Goal: Task Accomplishment & Management: Complete application form

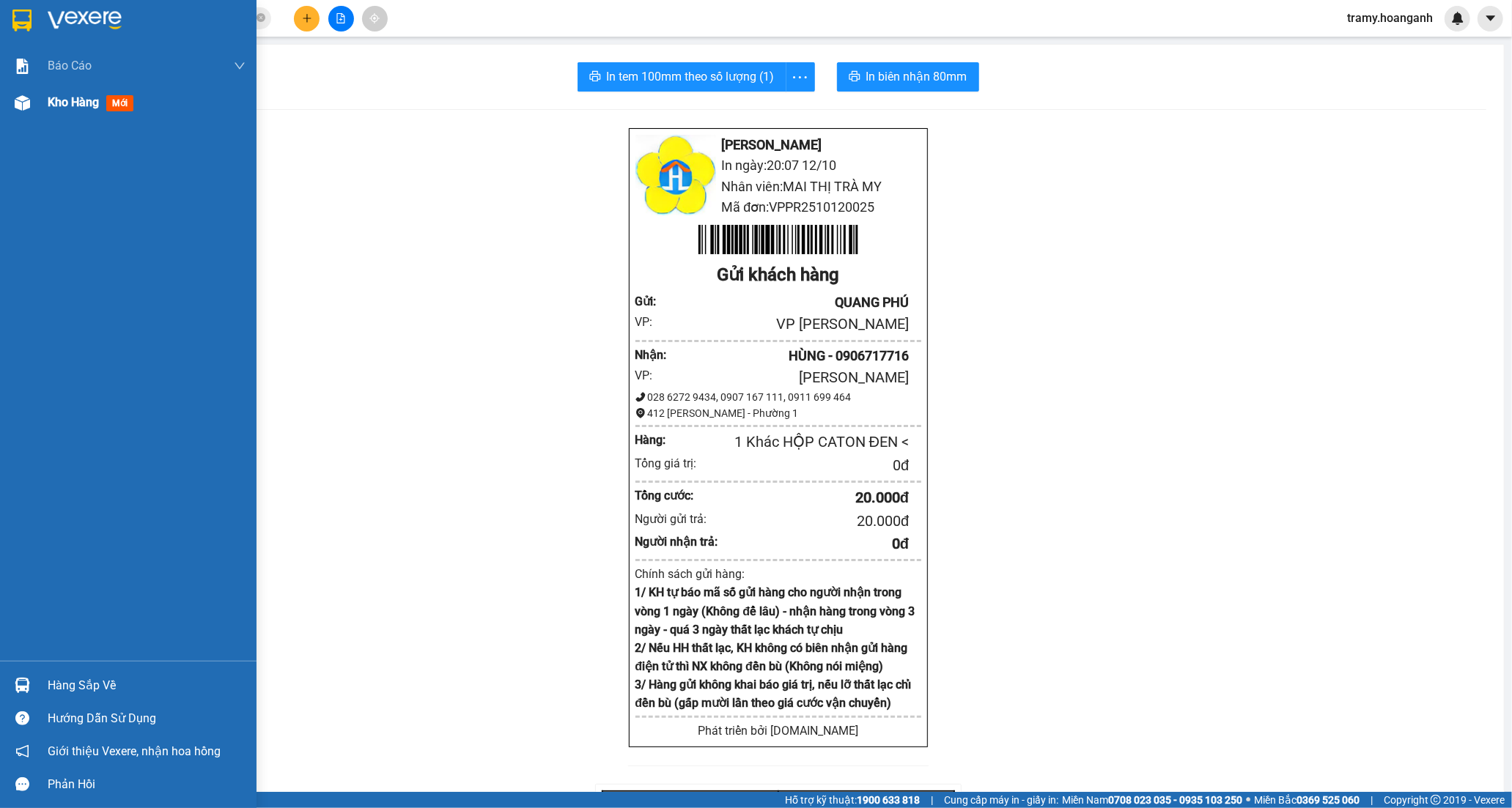
click at [72, 103] on span "Kho hàng" at bounding box center [73, 102] width 52 height 14
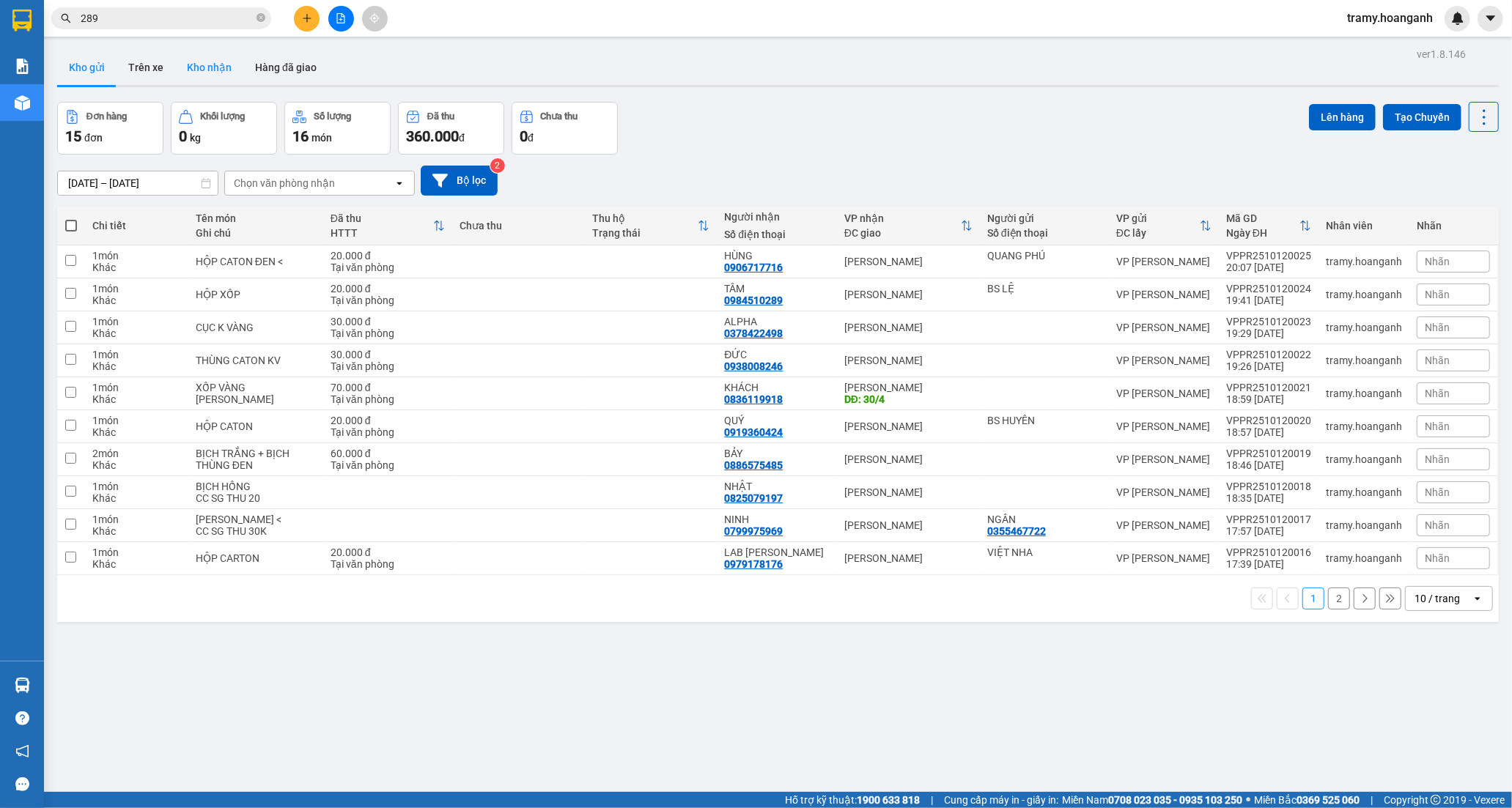
click at [206, 73] on button "Kho nhận" at bounding box center [209, 67] width 68 height 35
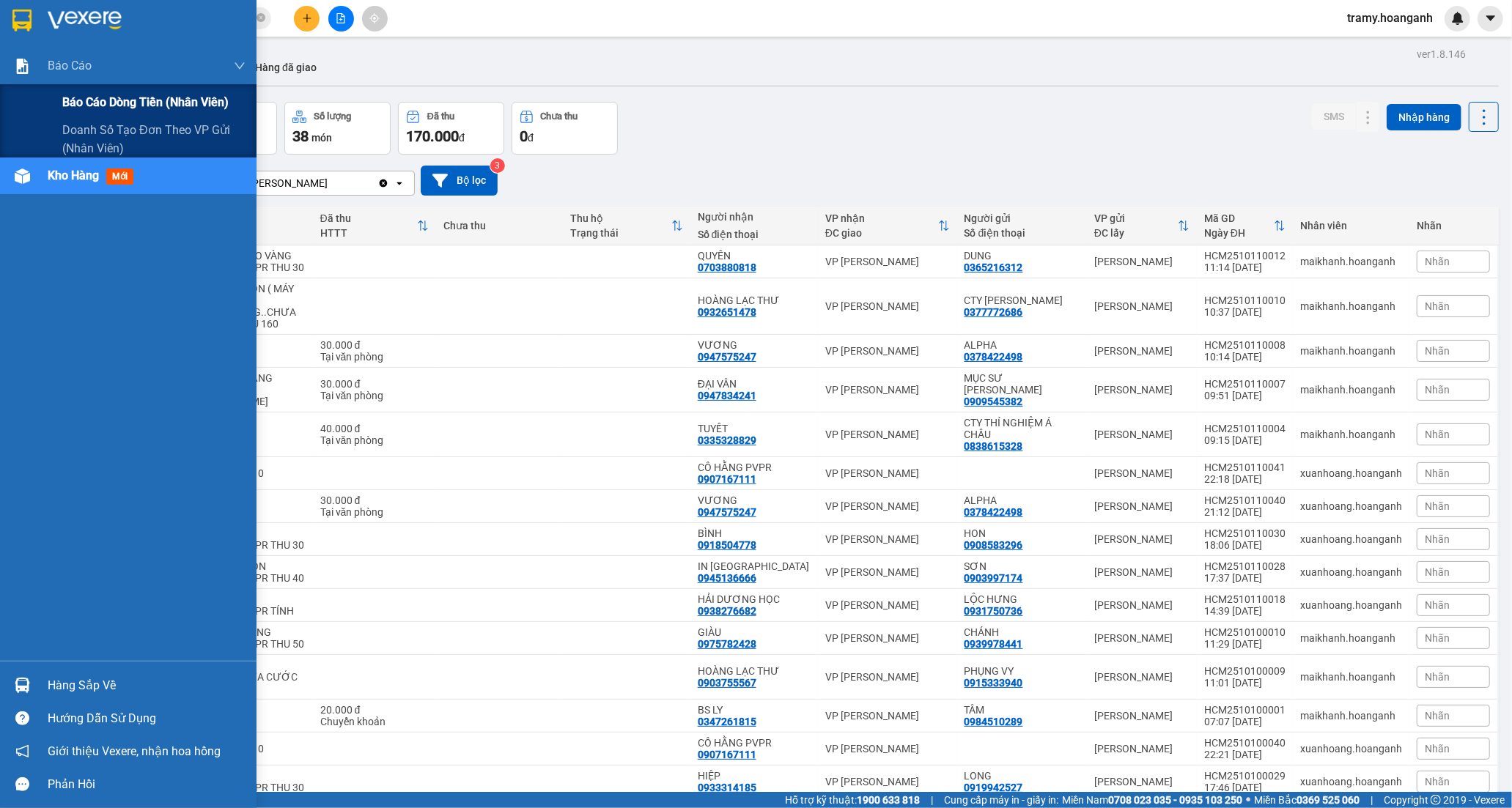
click at [111, 101] on span "Báo cáo dòng tiền (nhân viên)" at bounding box center [145, 102] width 166 height 18
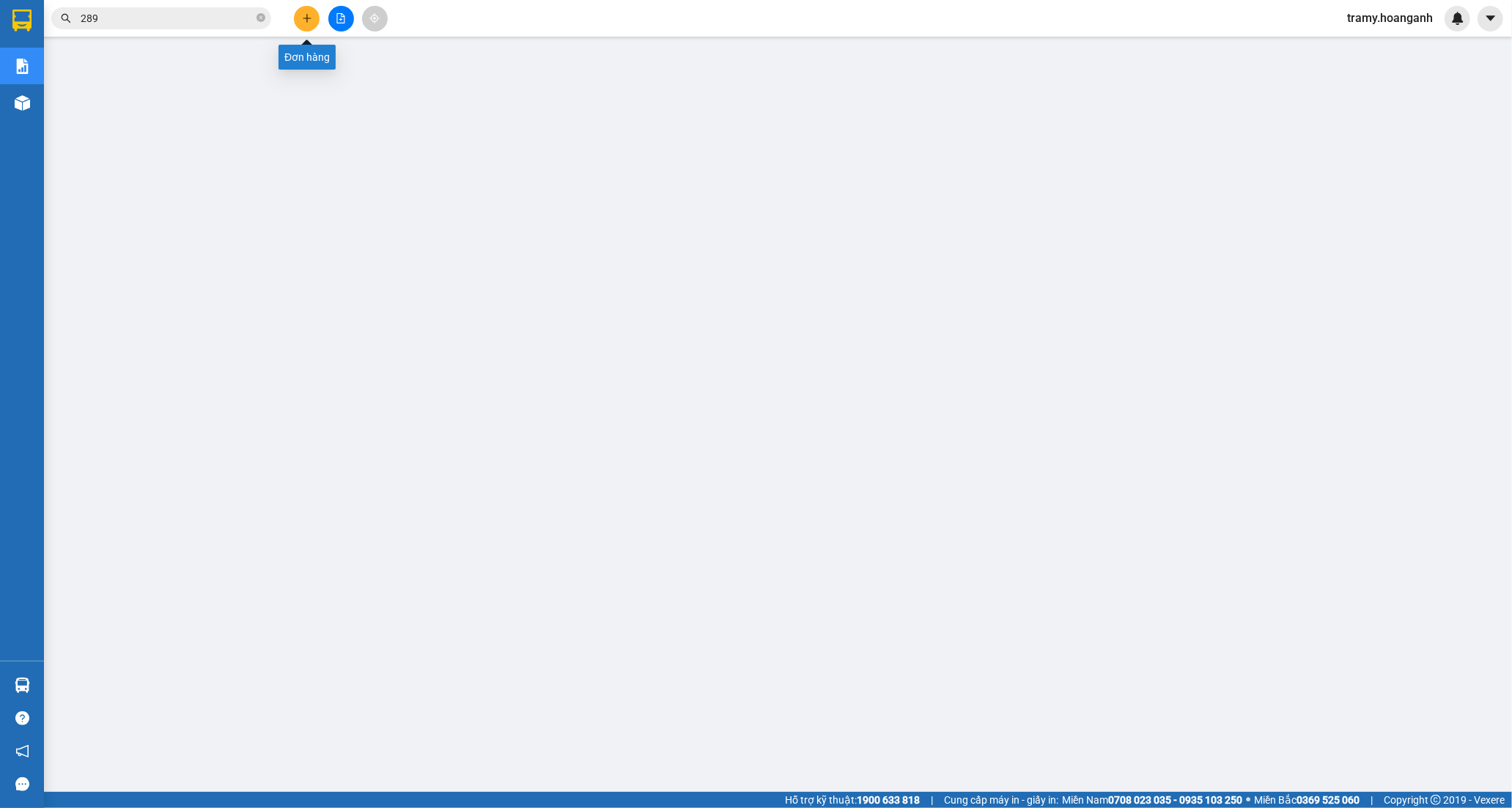
click at [301, 23] on button at bounding box center [307, 19] width 25 height 25
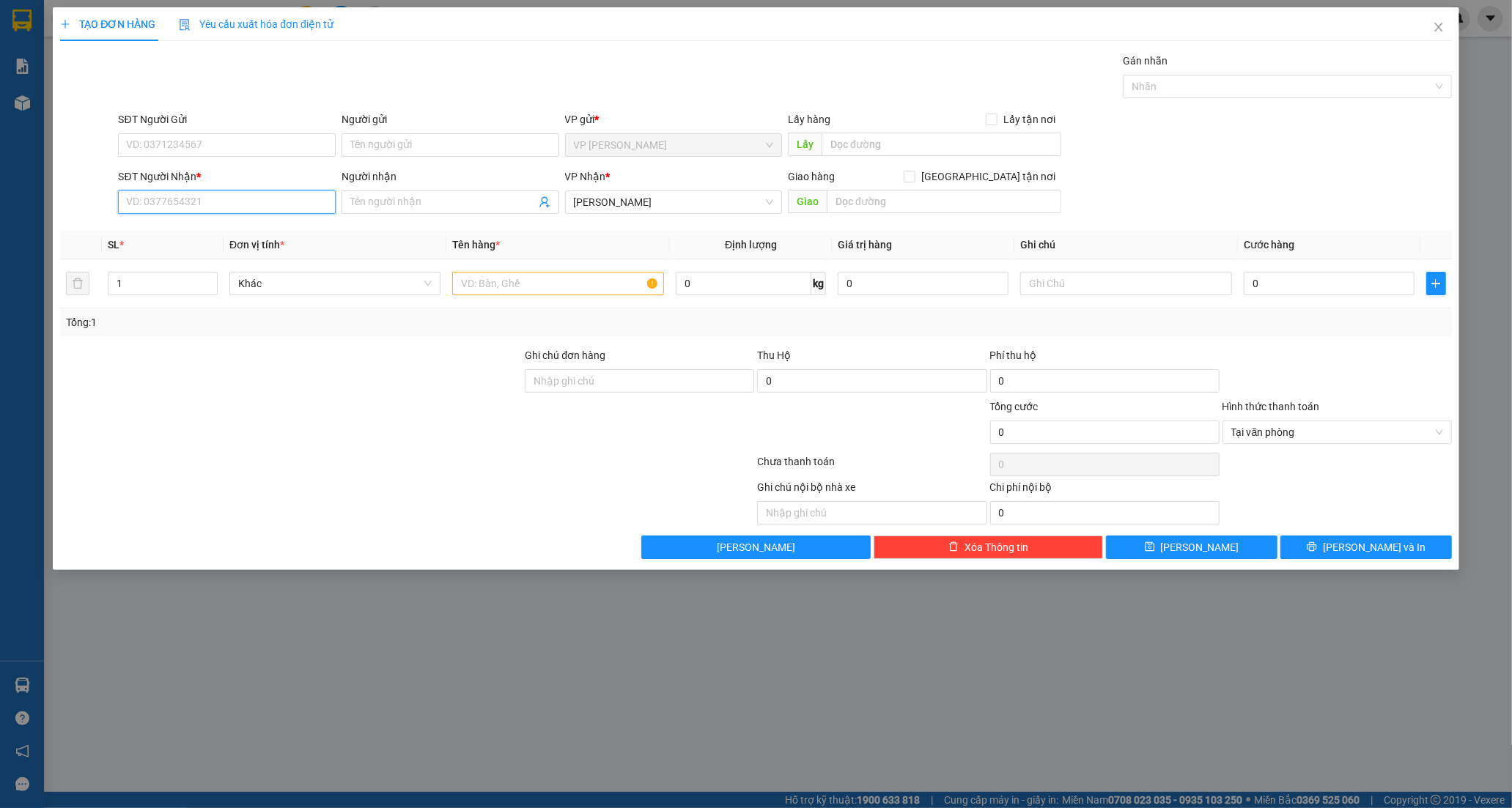
click at [159, 201] on input "SĐT Người Nhận *" at bounding box center [227, 202] width 218 height 23
type input "0919360424"
drag, startPoint x: 192, startPoint y: 230, endPoint x: 213, endPoint y: 227, distance: 21.2
click at [195, 230] on div "0919360424 - QUÝ" at bounding box center [226, 232] width 200 height 16
type input "QUÝ"
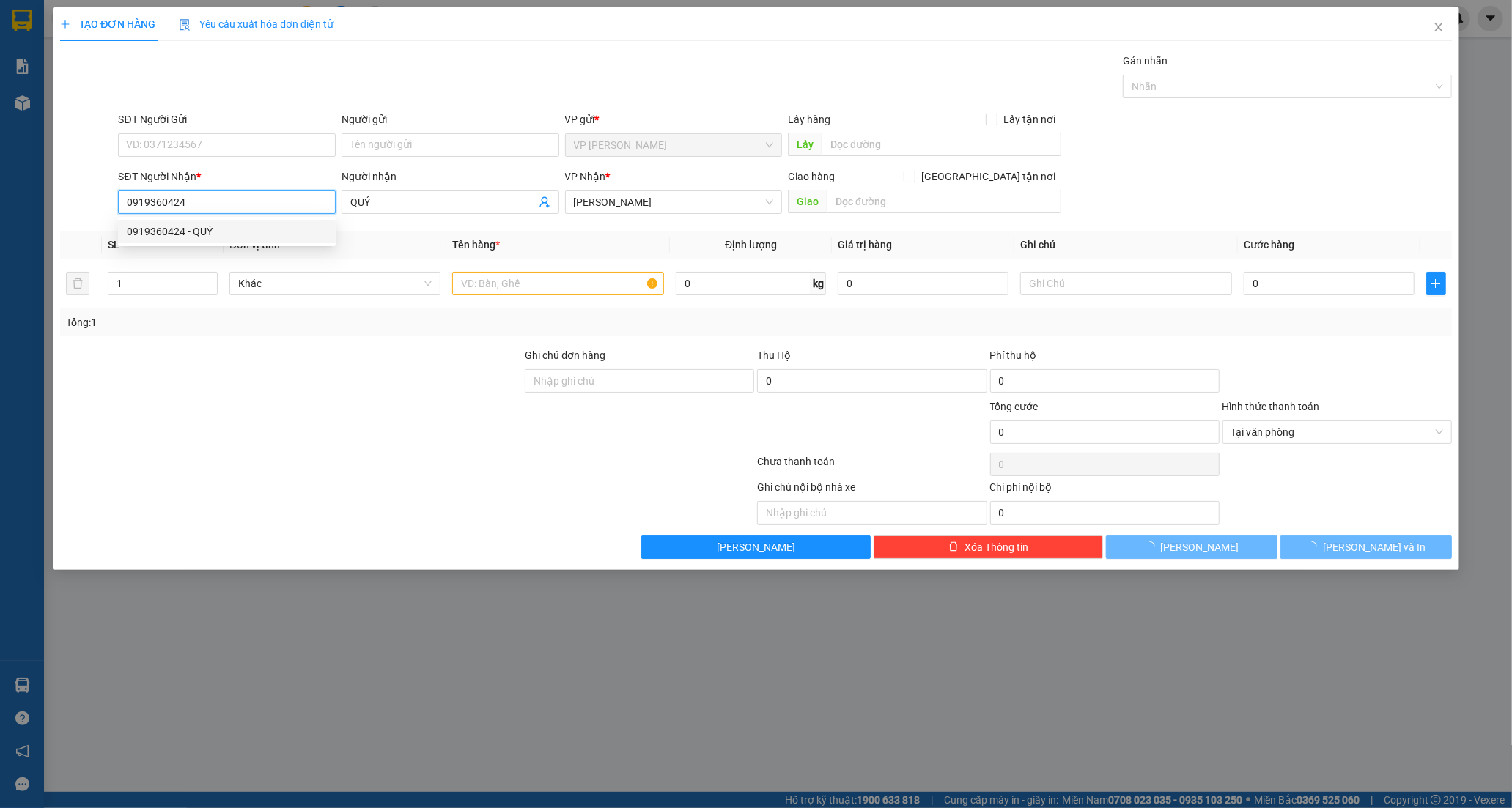
type input "20.000"
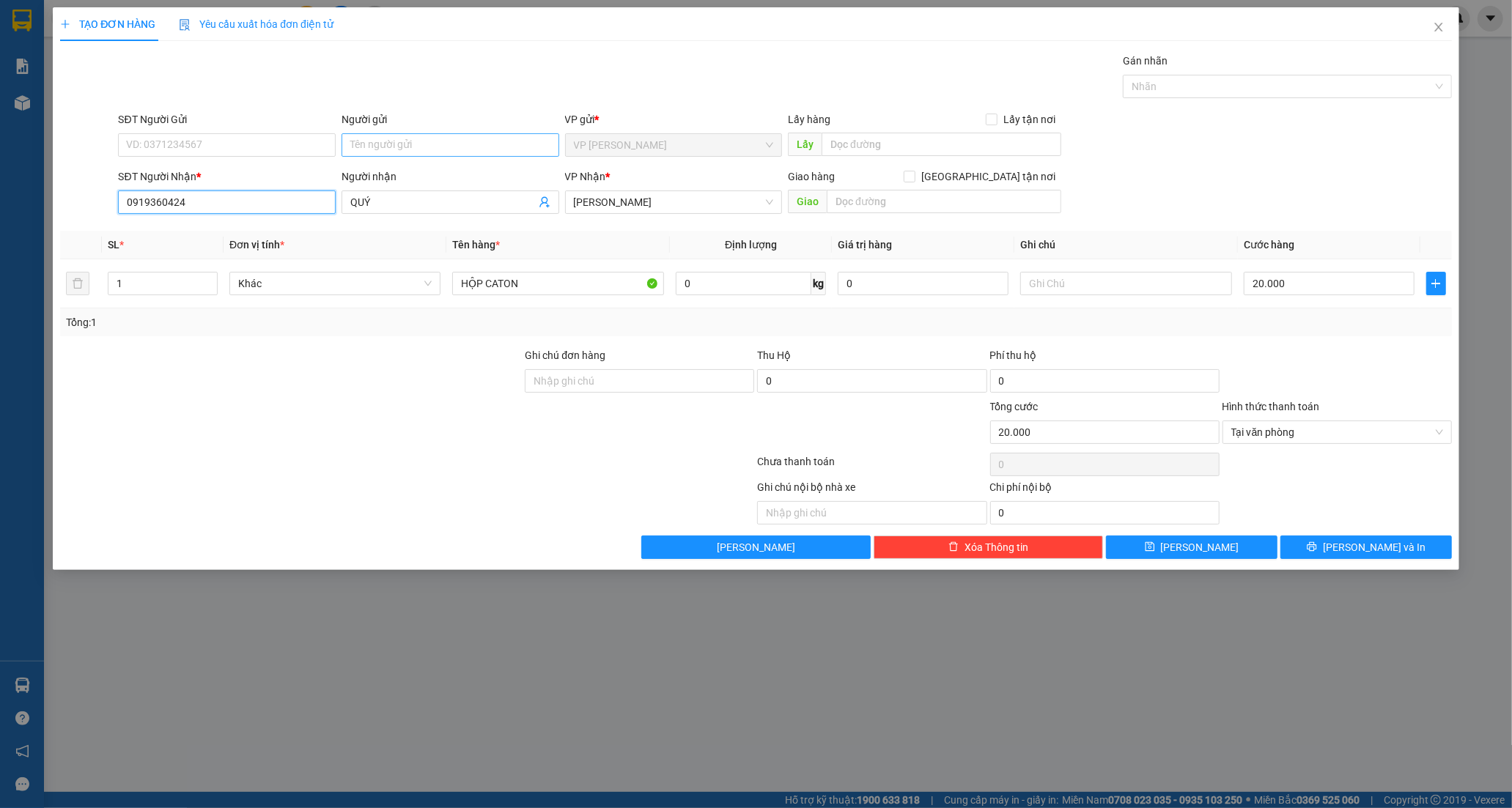
type input "0919360424"
click at [394, 144] on input "Người gửi" at bounding box center [450, 144] width 218 height 23
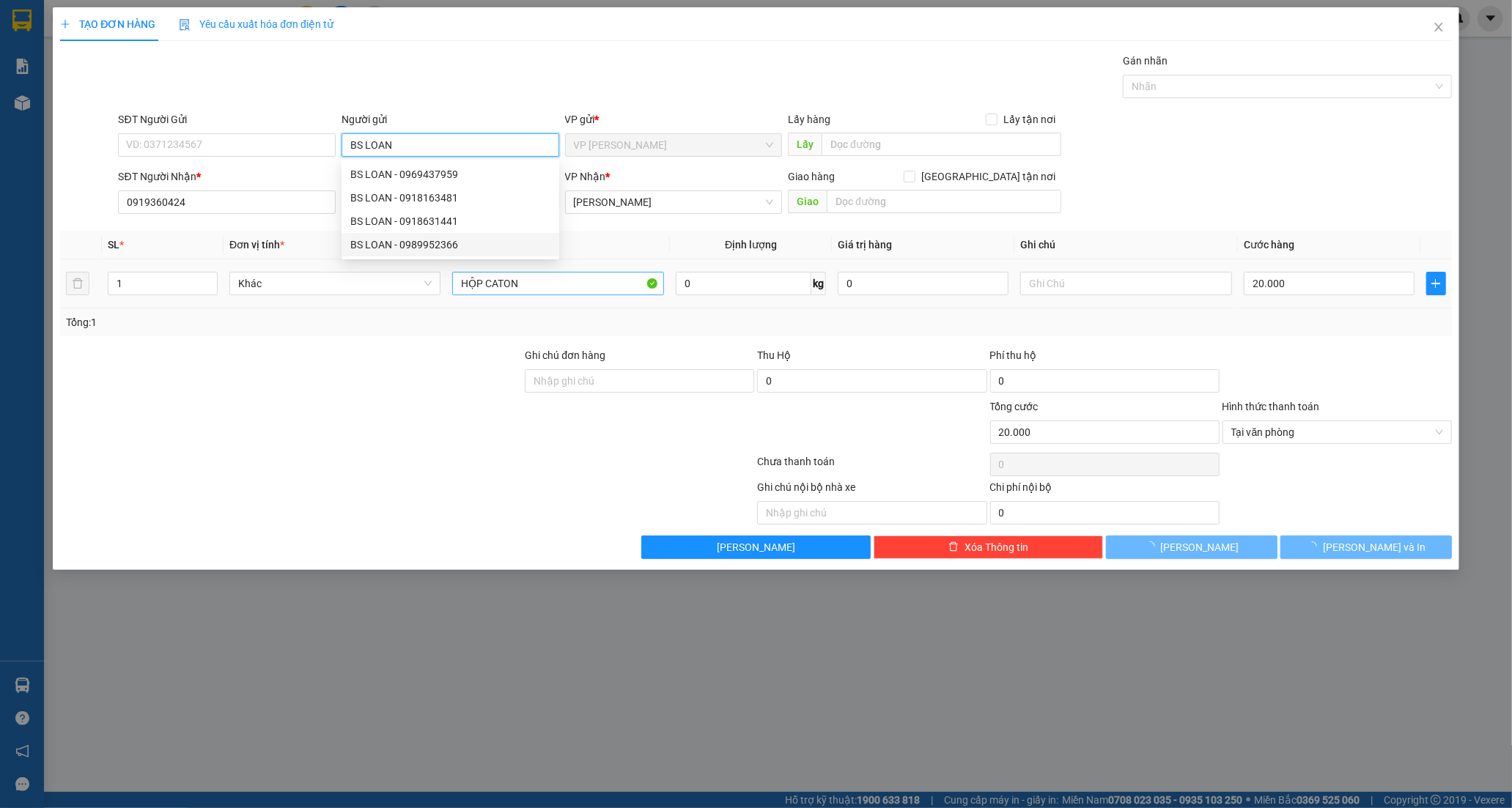
type input "BS LOAN"
drag, startPoint x: 451, startPoint y: 286, endPoint x: 310, endPoint y: 296, distance: 141.4
click at [311, 295] on tr "1 Khác HỘP CATON 0 kg 0 20.000" at bounding box center [756, 284] width 1392 height 49
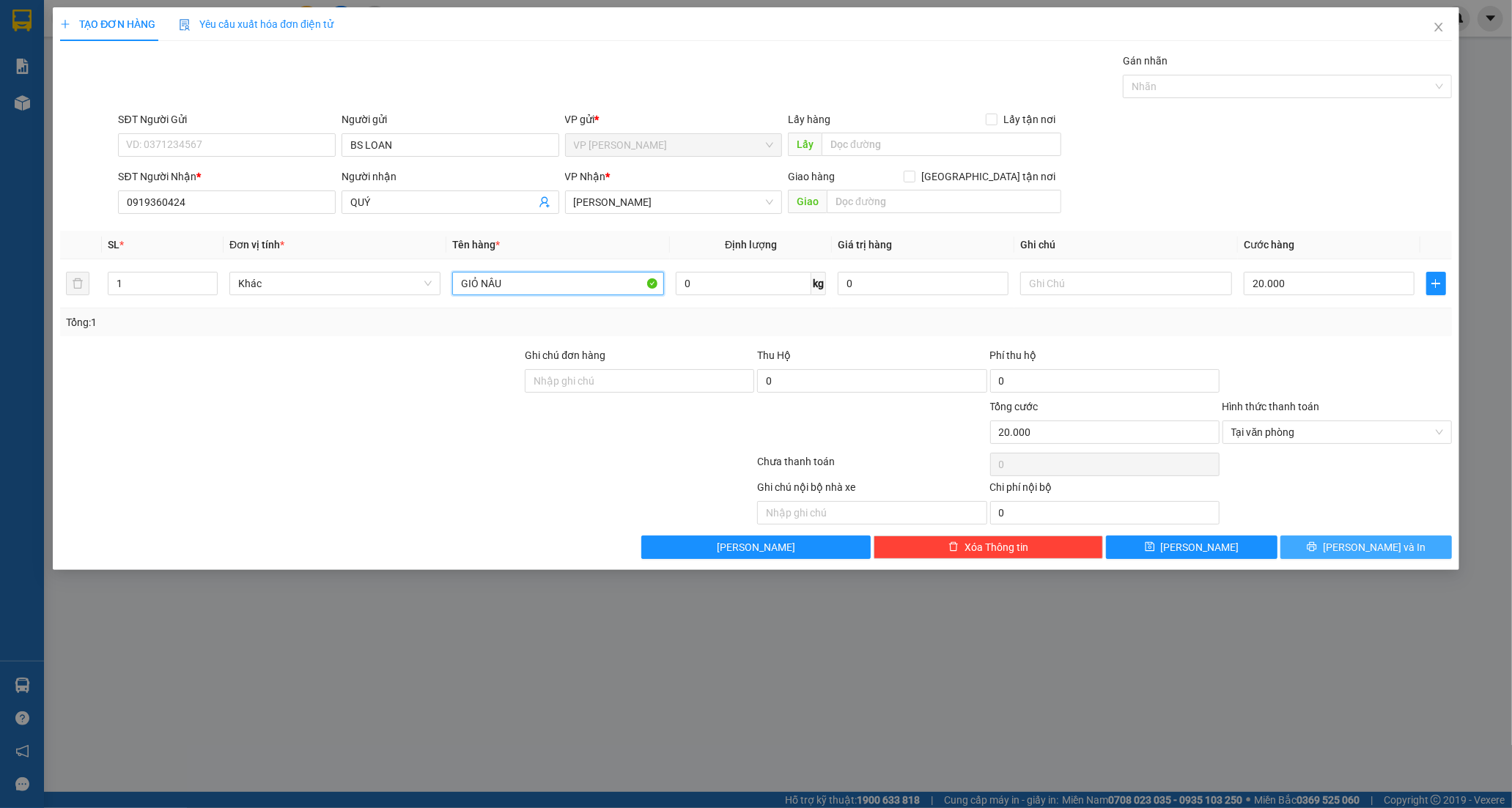
type input "GIỎ NÂU"
click at [1317, 547] on icon "printer" at bounding box center [1311, 547] width 10 height 10
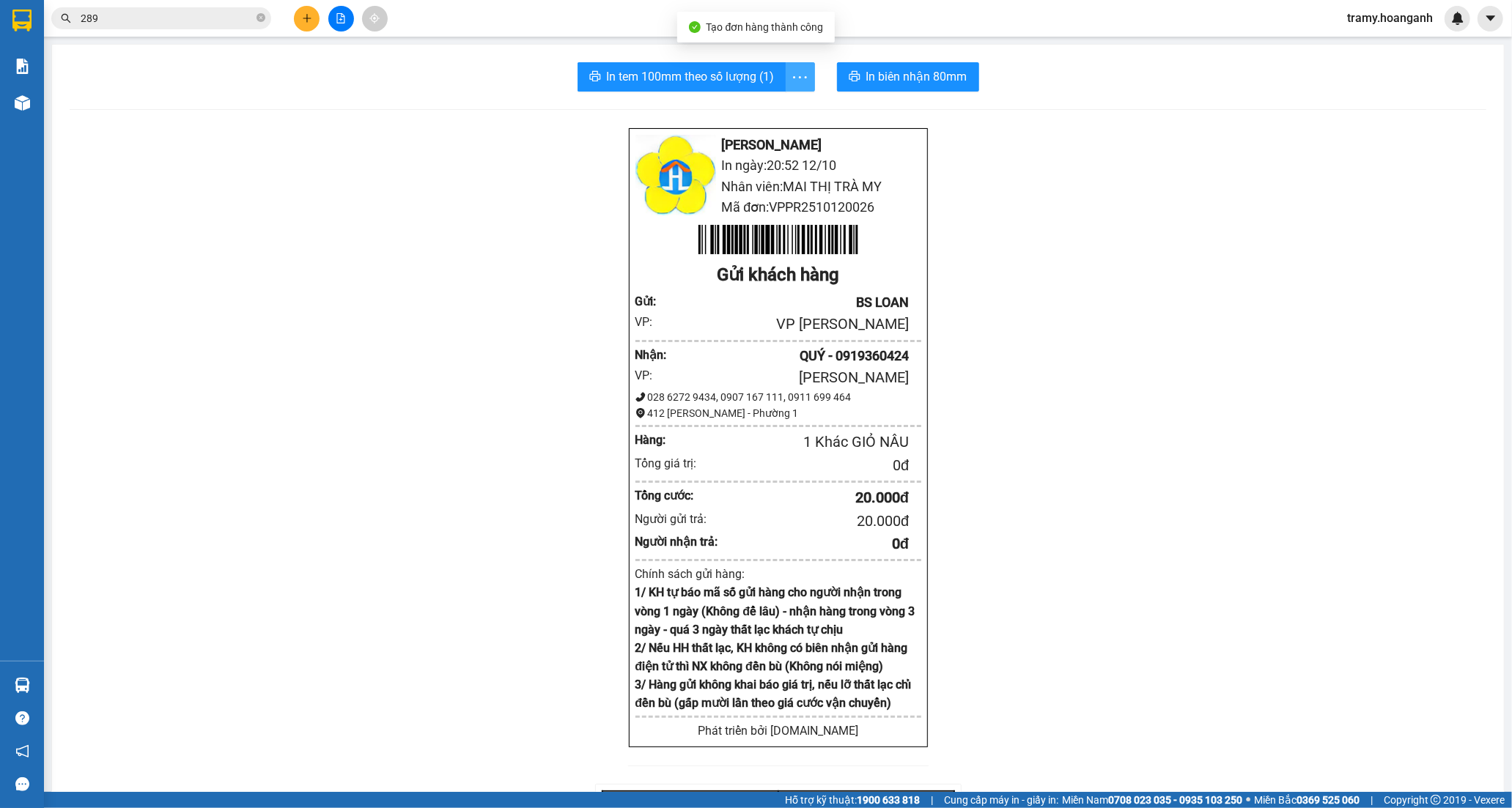
drag, startPoint x: 801, startPoint y: 72, endPoint x: 792, endPoint y: 101, distance: 30.4
click at [801, 74] on icon "more" at bounding box center [800, 77] width 18 height 18
click at [792, 101] on div "In tem 100mm" at bounding box center [766, 109] width 66 height 16
click at [935, 78] on span "In biên nhận 80mm" at bounding box center [916, 76] width 101 height 18
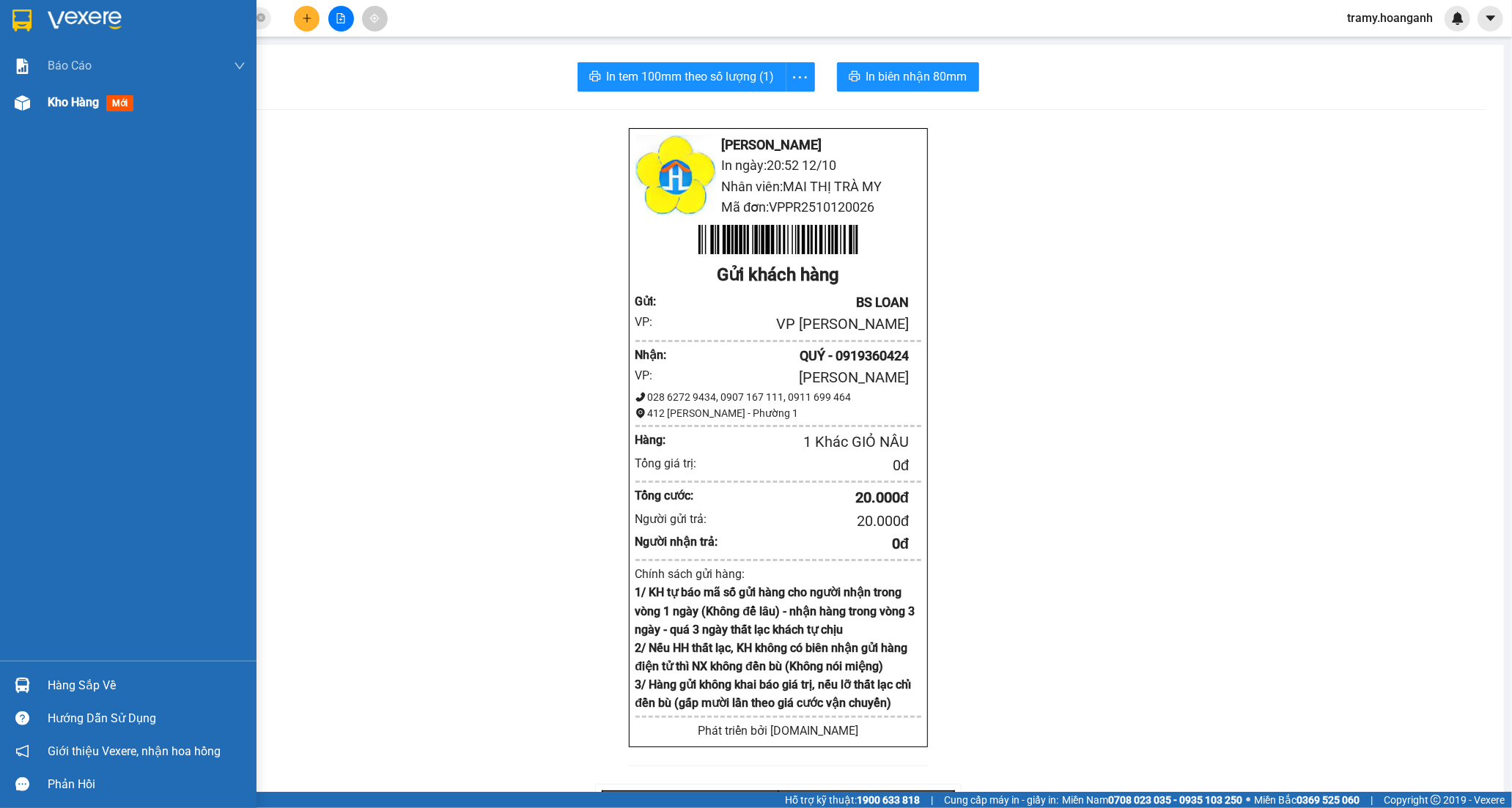
click at [73, 105] on span "Kho hàng" at bounding box center [73, 102] width 52 height 14
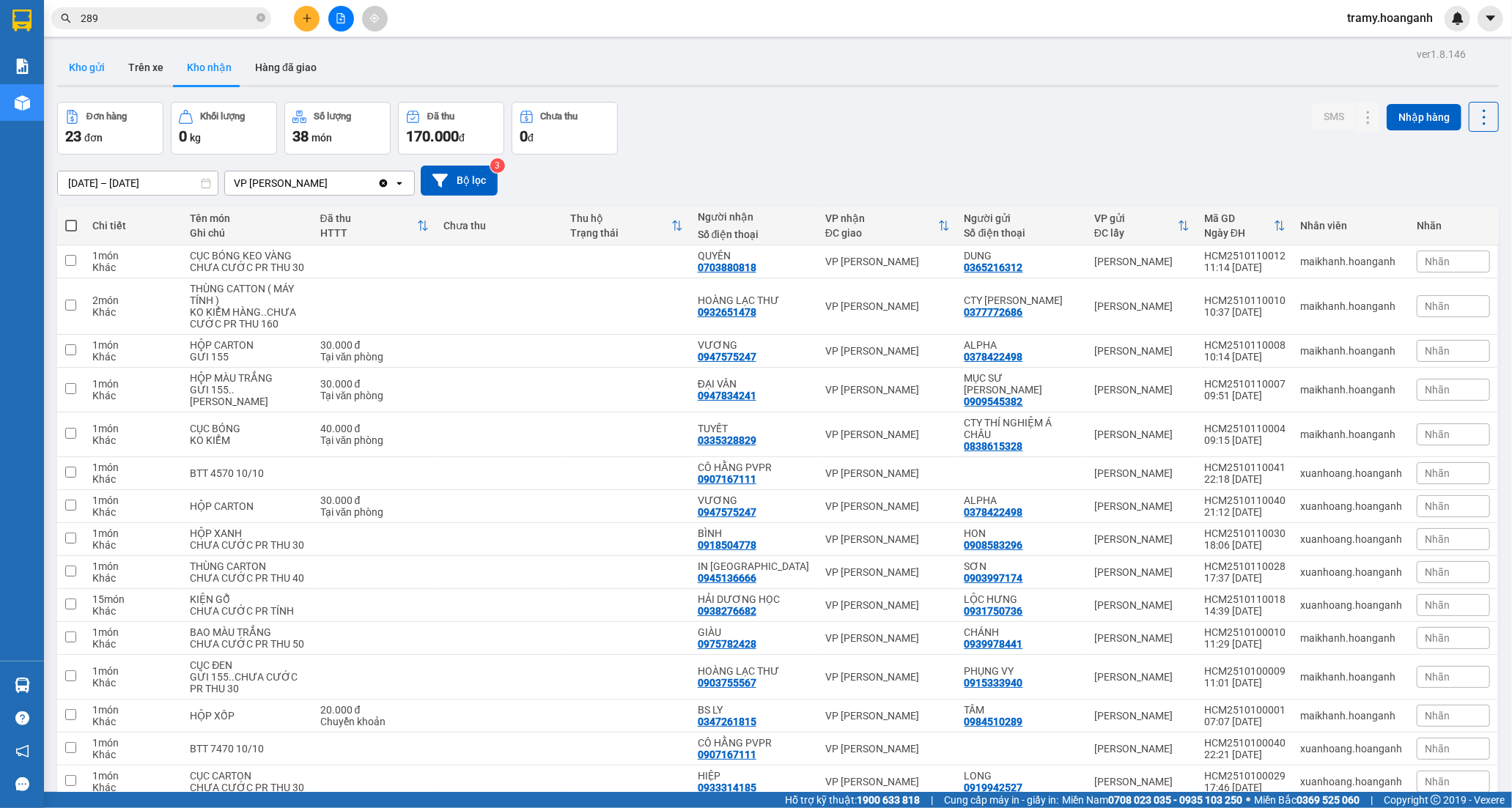
click at [104, 69] on button "Kho gửi" at bounding box center [86, 67] width 59 height 35
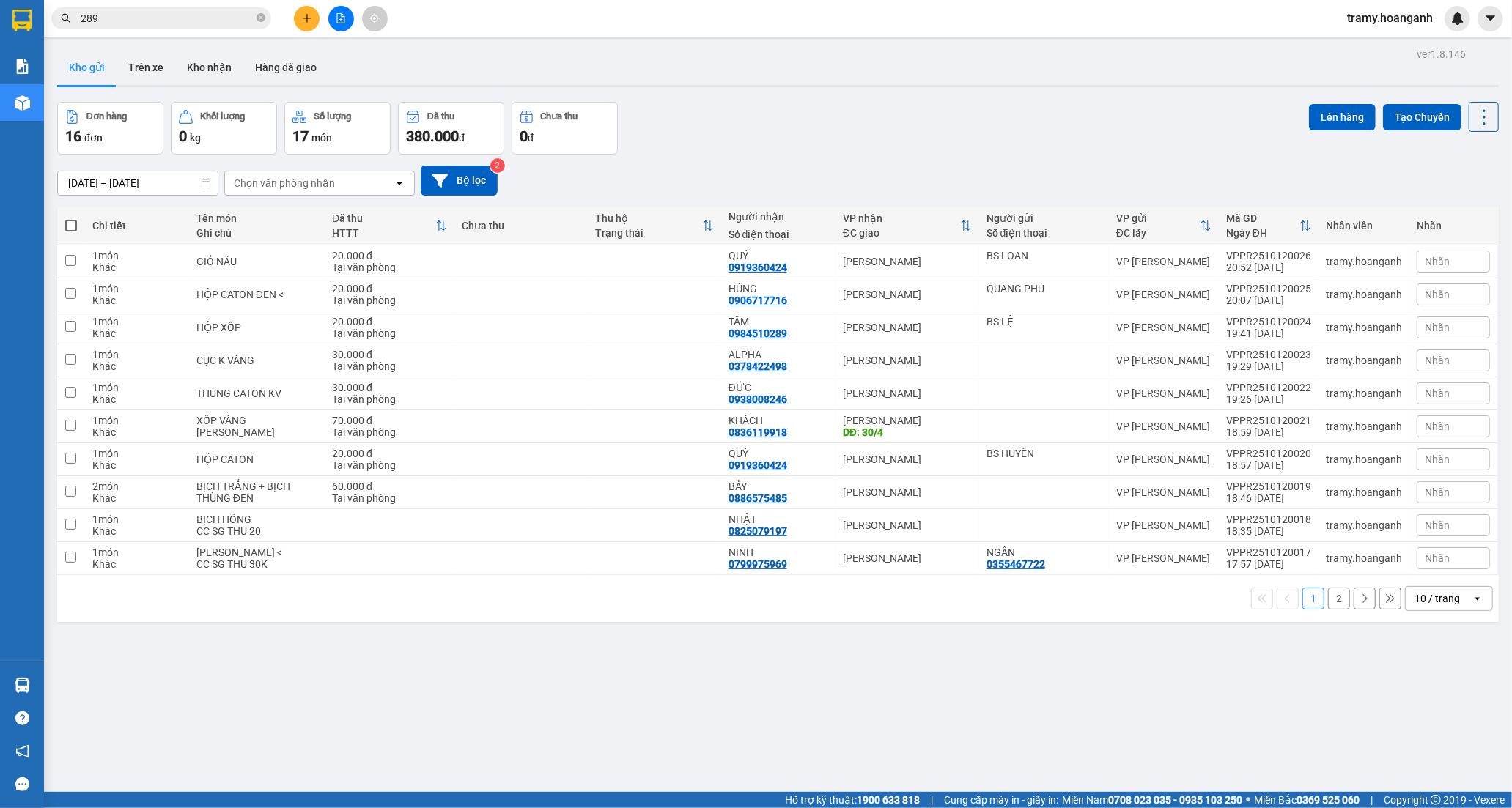
click at [1442, 605] on div "10 / trang" at bounding box center [1437, 599] width 46 height 15
click at [1425, 771] on div "100 / trang" at bounding box center [1437, 762] width 88 height 26
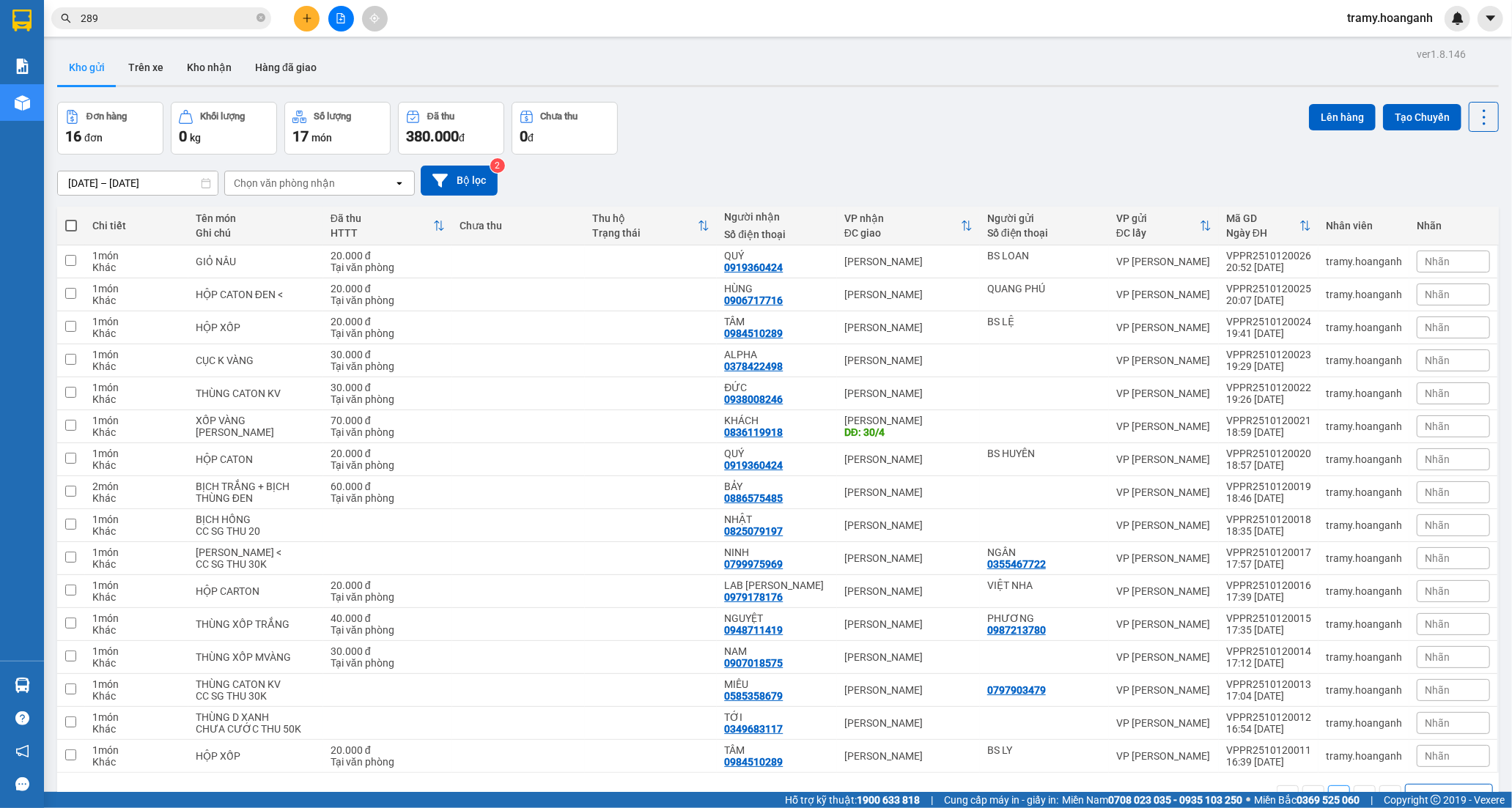
click at [68, 223] on span at bounding box center [71, 226] width 12 height 12
click at [71, 218] on input "checkbox" at bounding box center [71, 218] width 0 height 0
checkbox input "true"
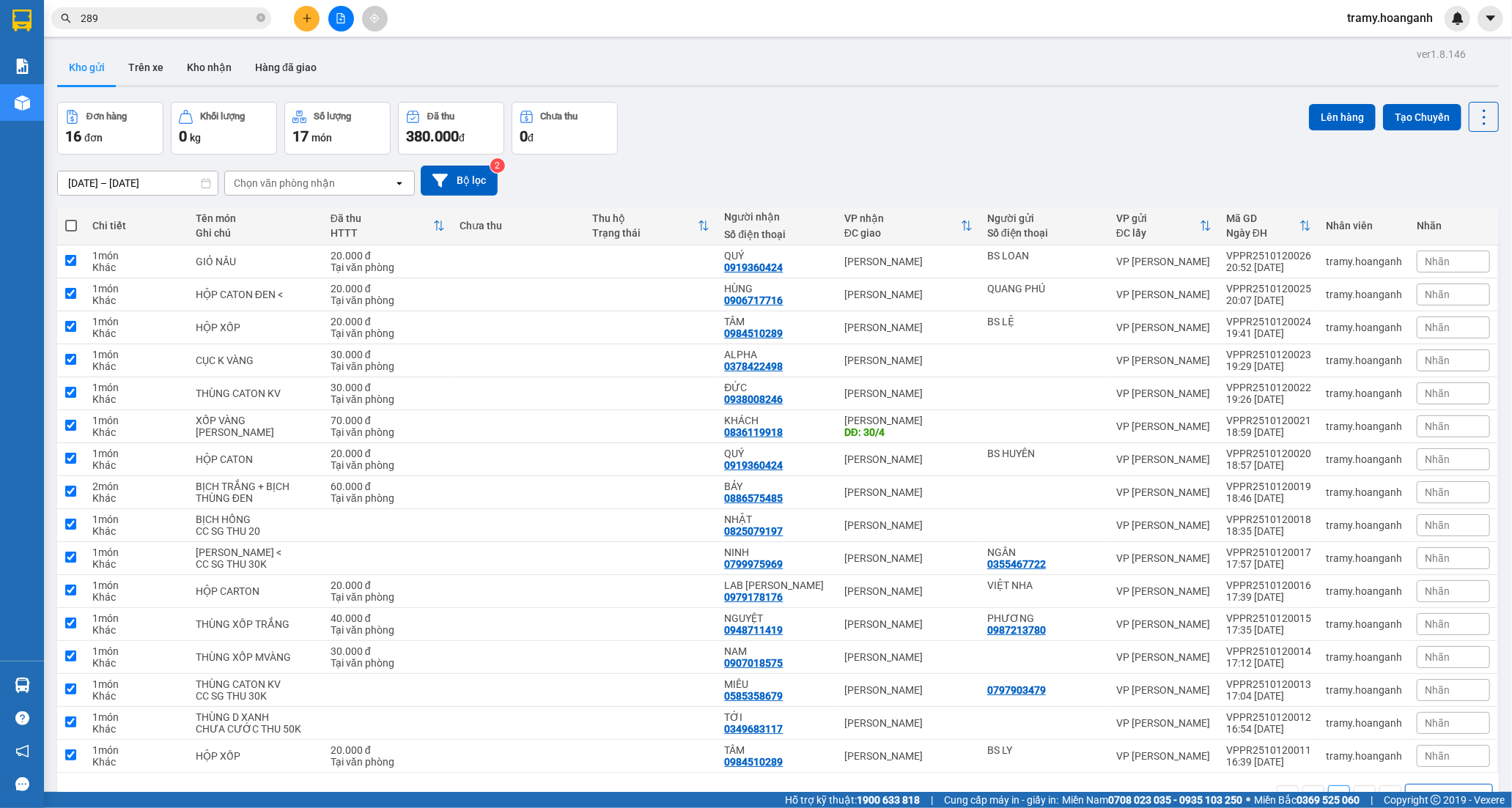
checkbox input "true"
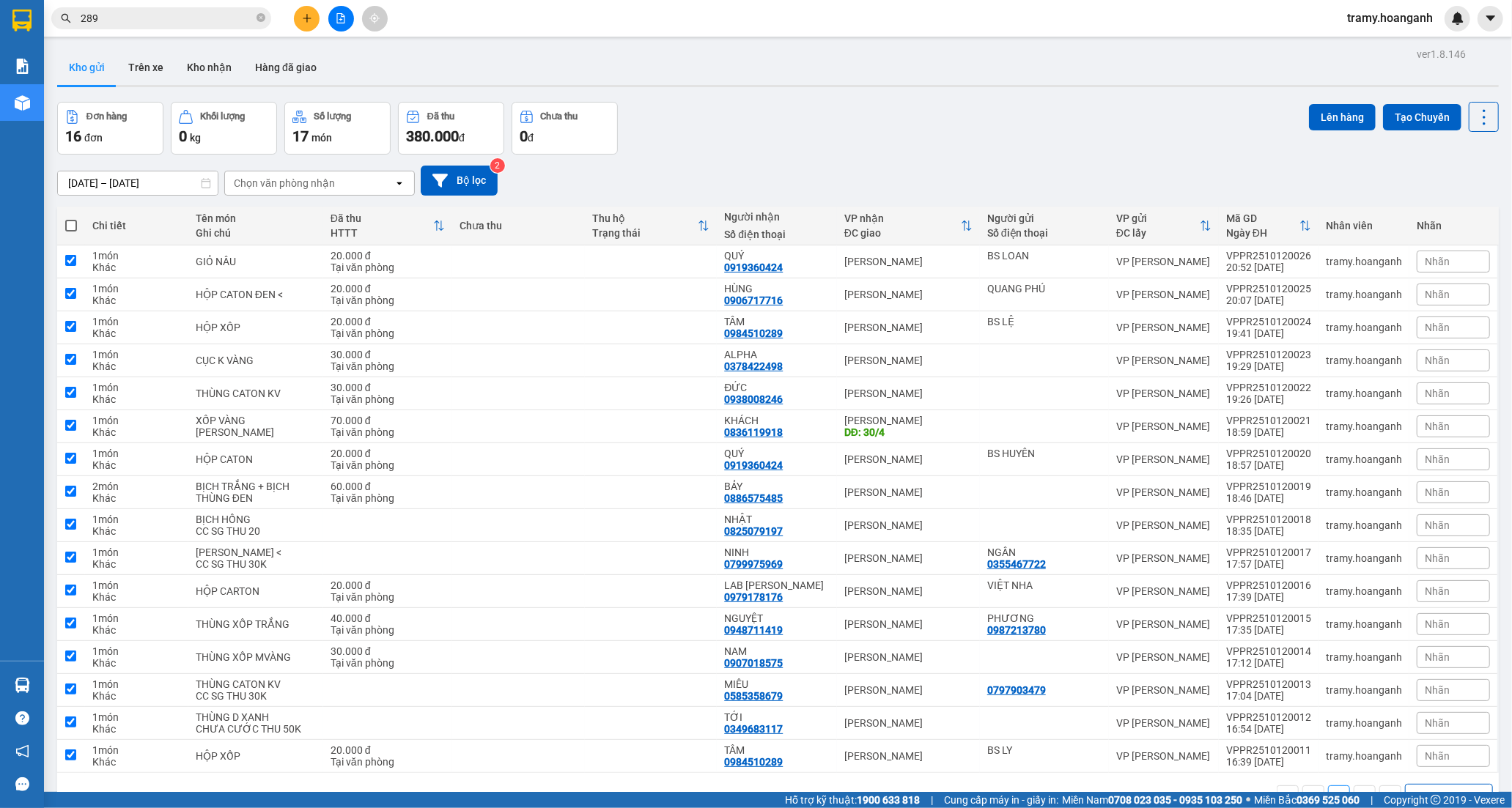
checkbox input "true"
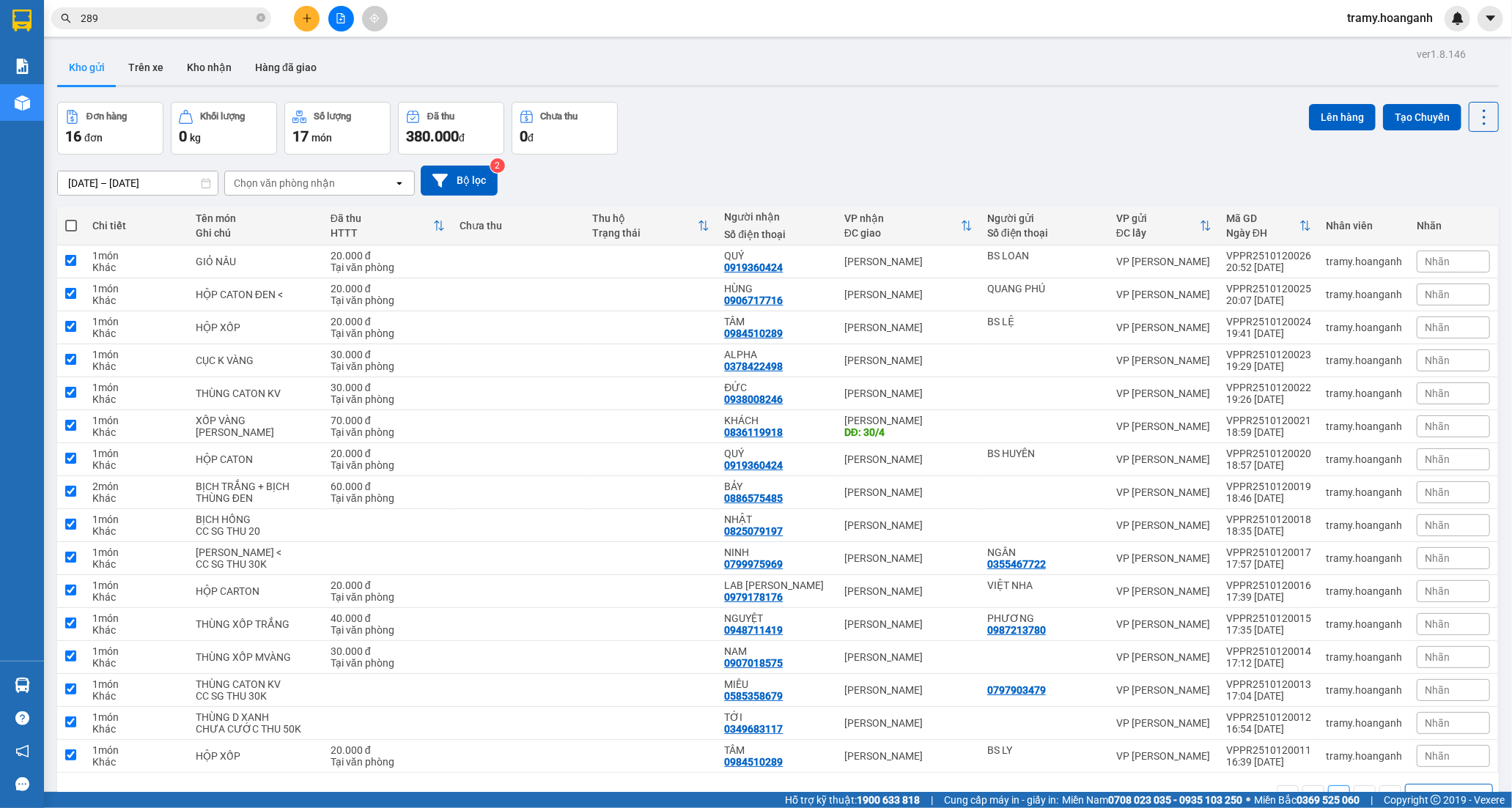
checkbox input "true"
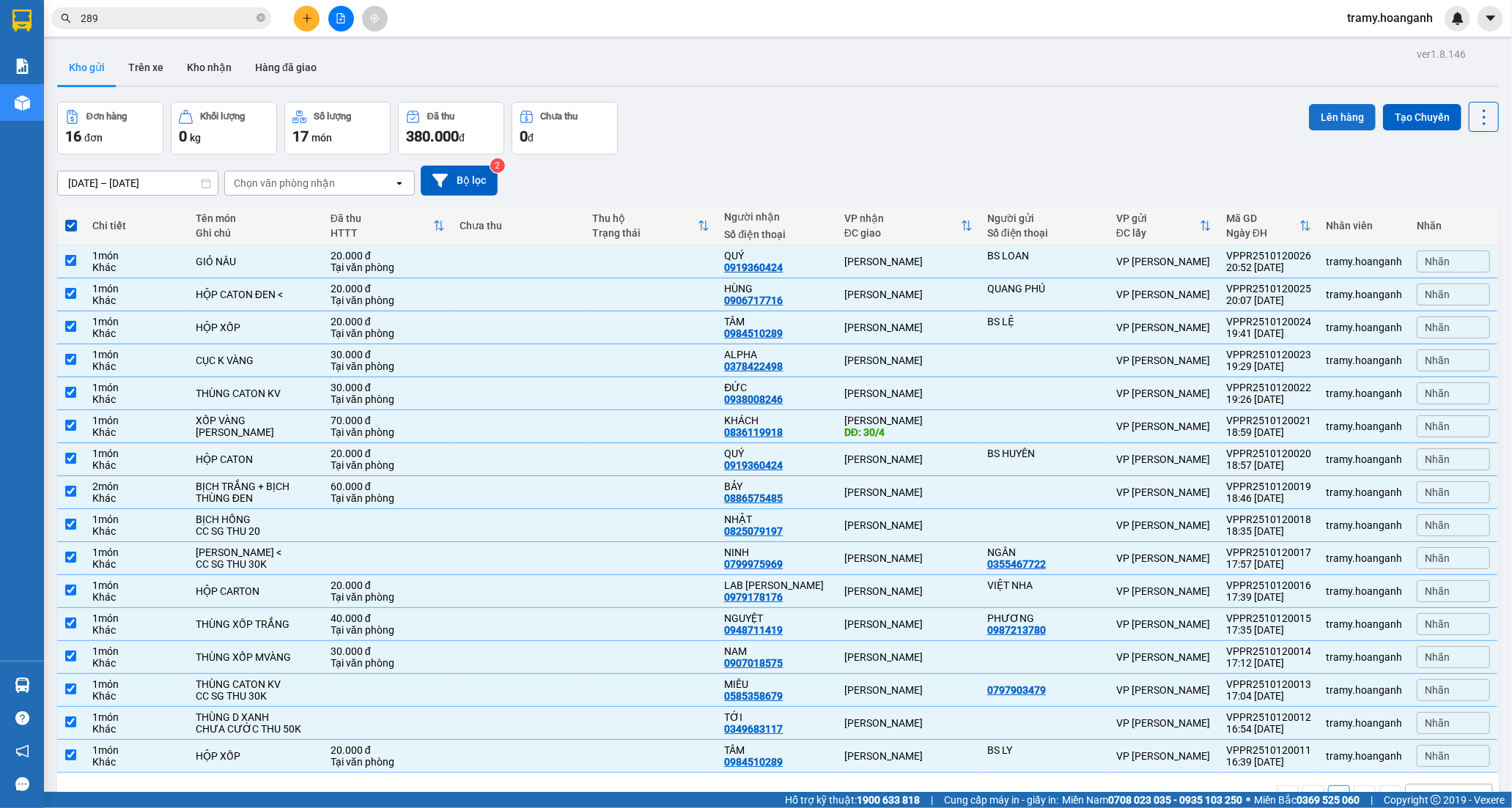
click at [1320, 119] on button "Lên hàng" at bounding box center [1342, 117] width 67 height 26
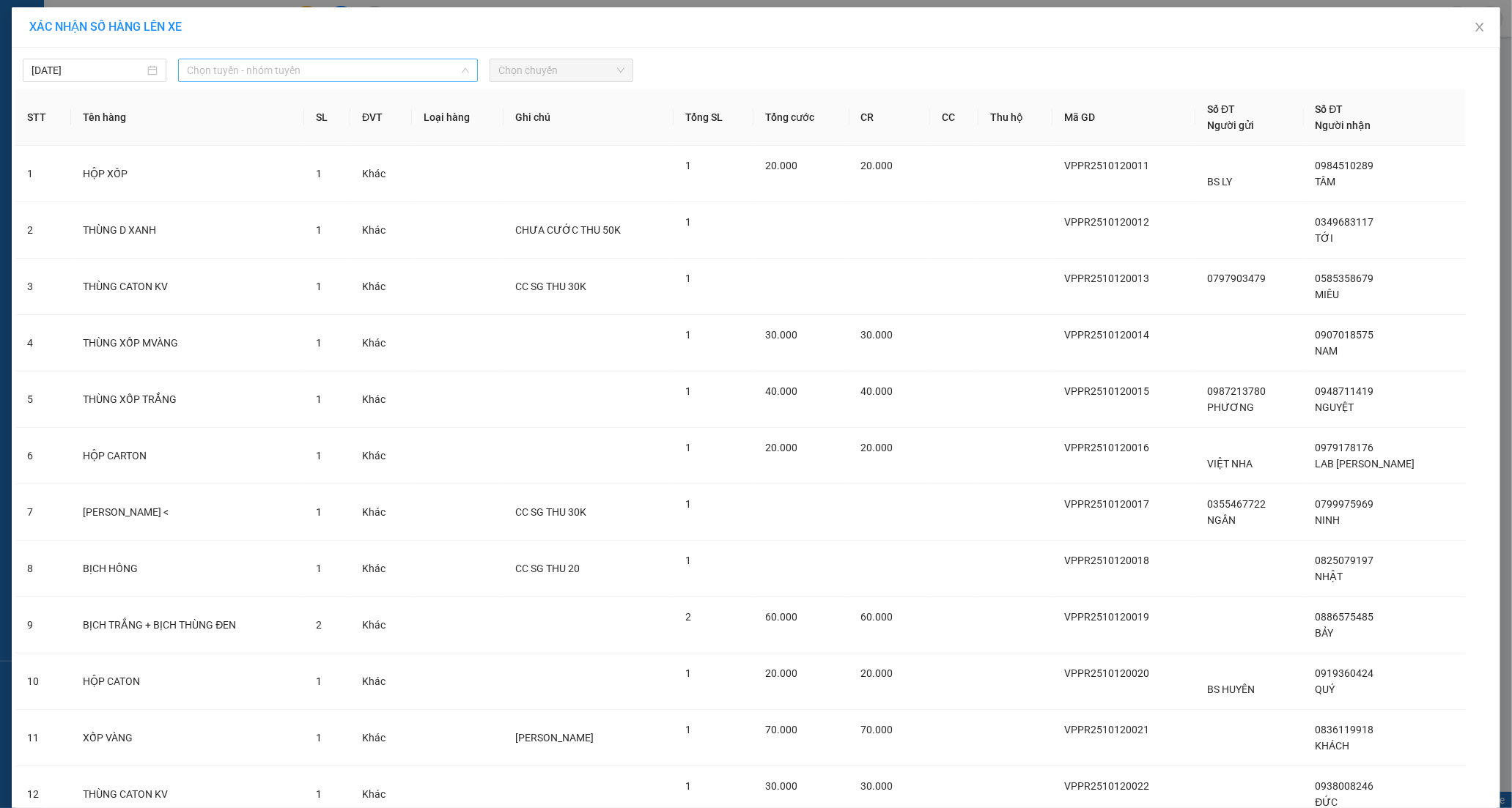
click at [329, 72] on span "Chọn tuyến - nhóm tuyến" at bounding box center [328, 70] width 281 height 22
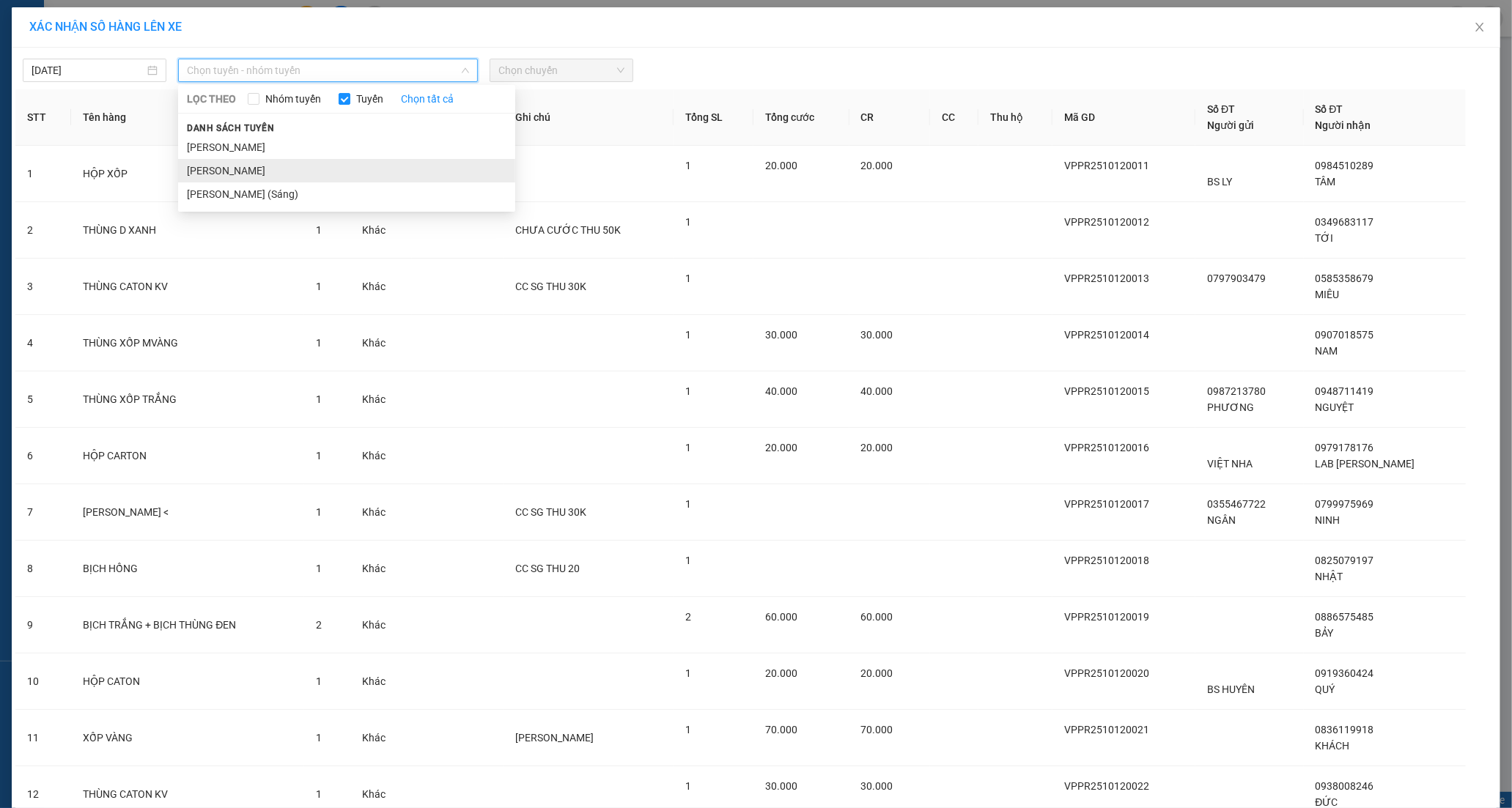
click at [251, 179] on li "[PERSON_NAME]" at bounding box center [347, 170] width 337 height 23
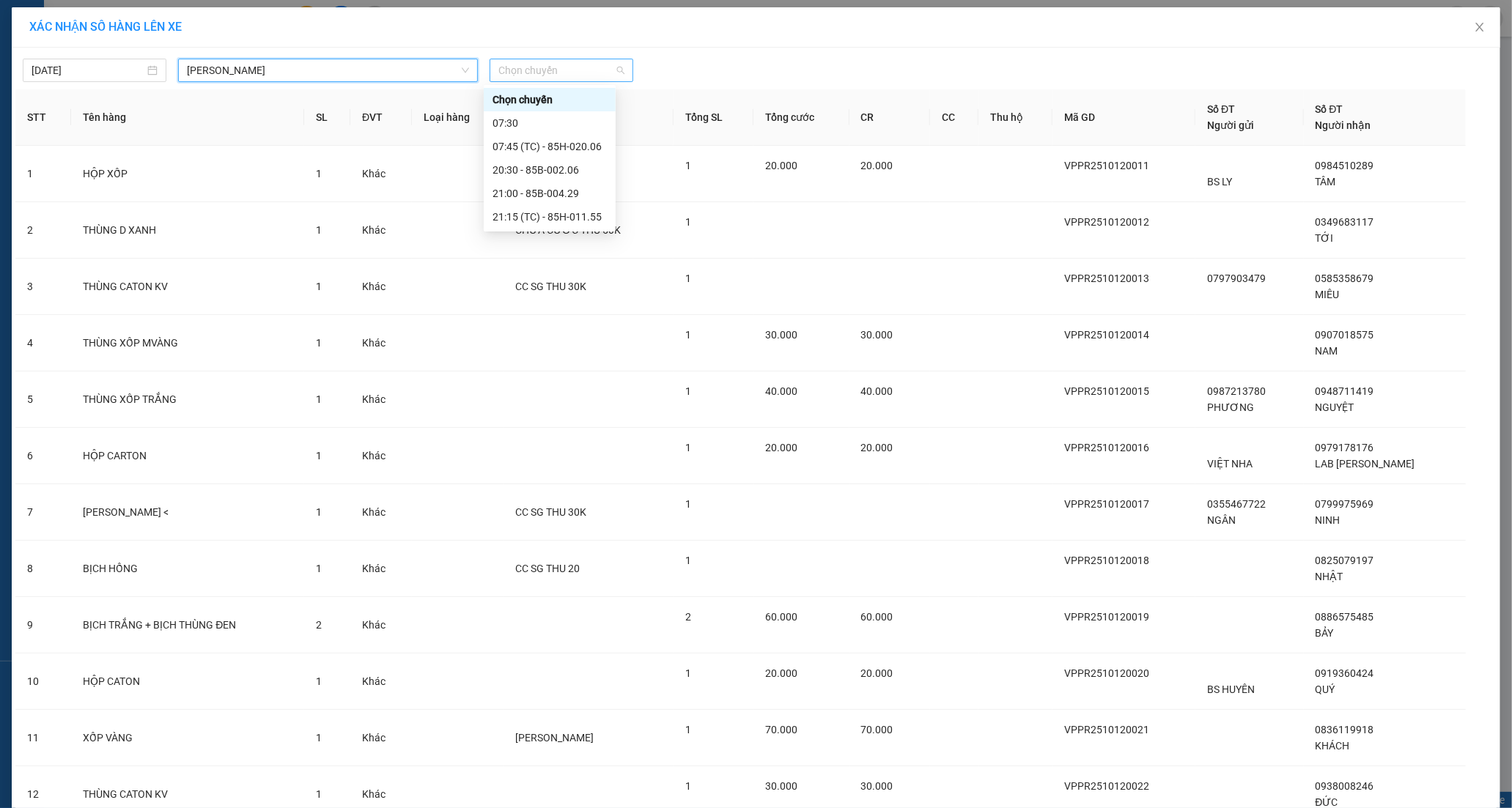
click at [500, 70] on span "Chọn chuyến" at bounding box center [561, 70] width 126 height 22
click at [511, 213] on div "21:15 (TC) - 85H-011.55" at bounding box center [549, 217] width 115 height 16
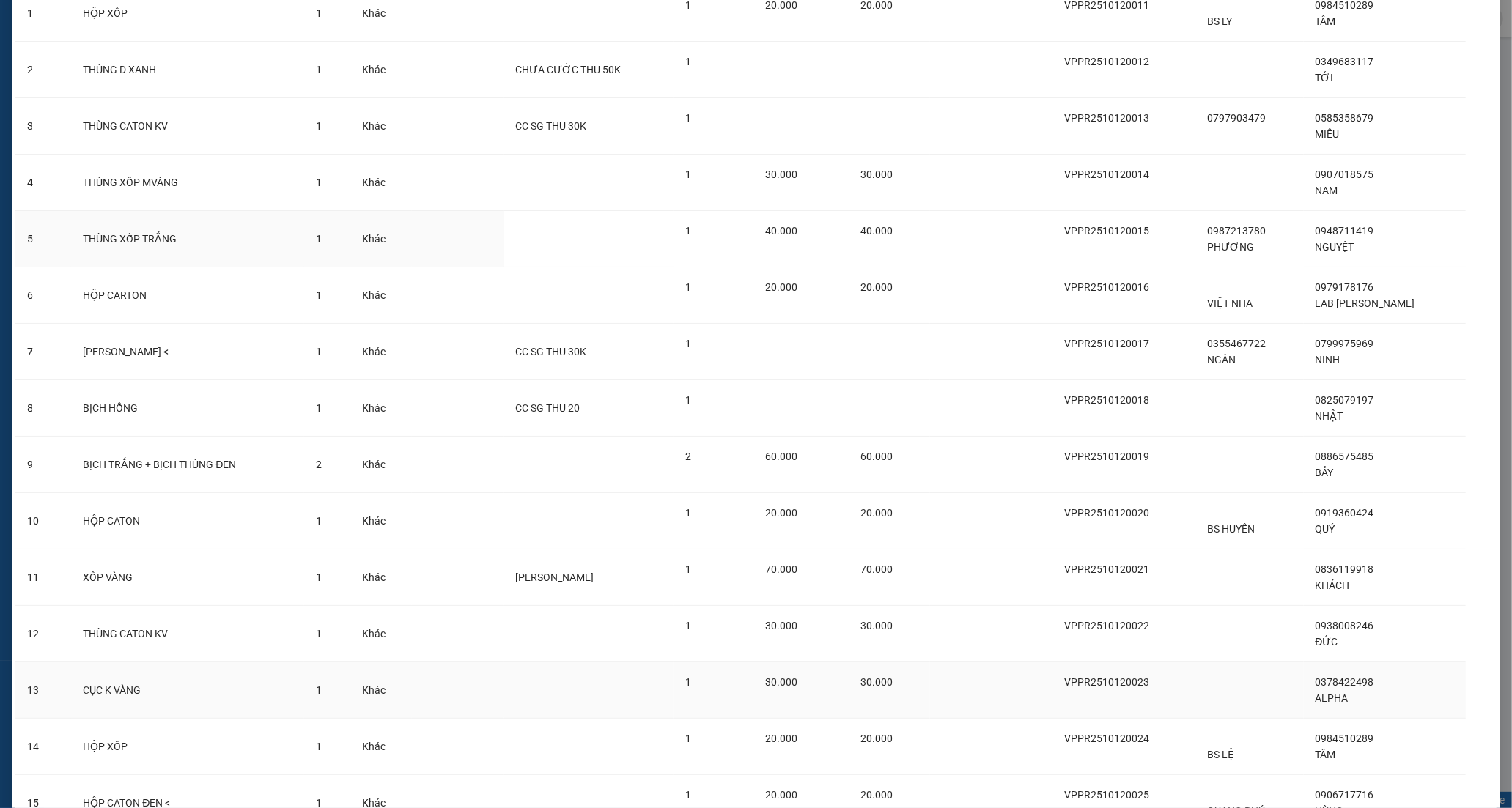
scroll to position [356, 0]
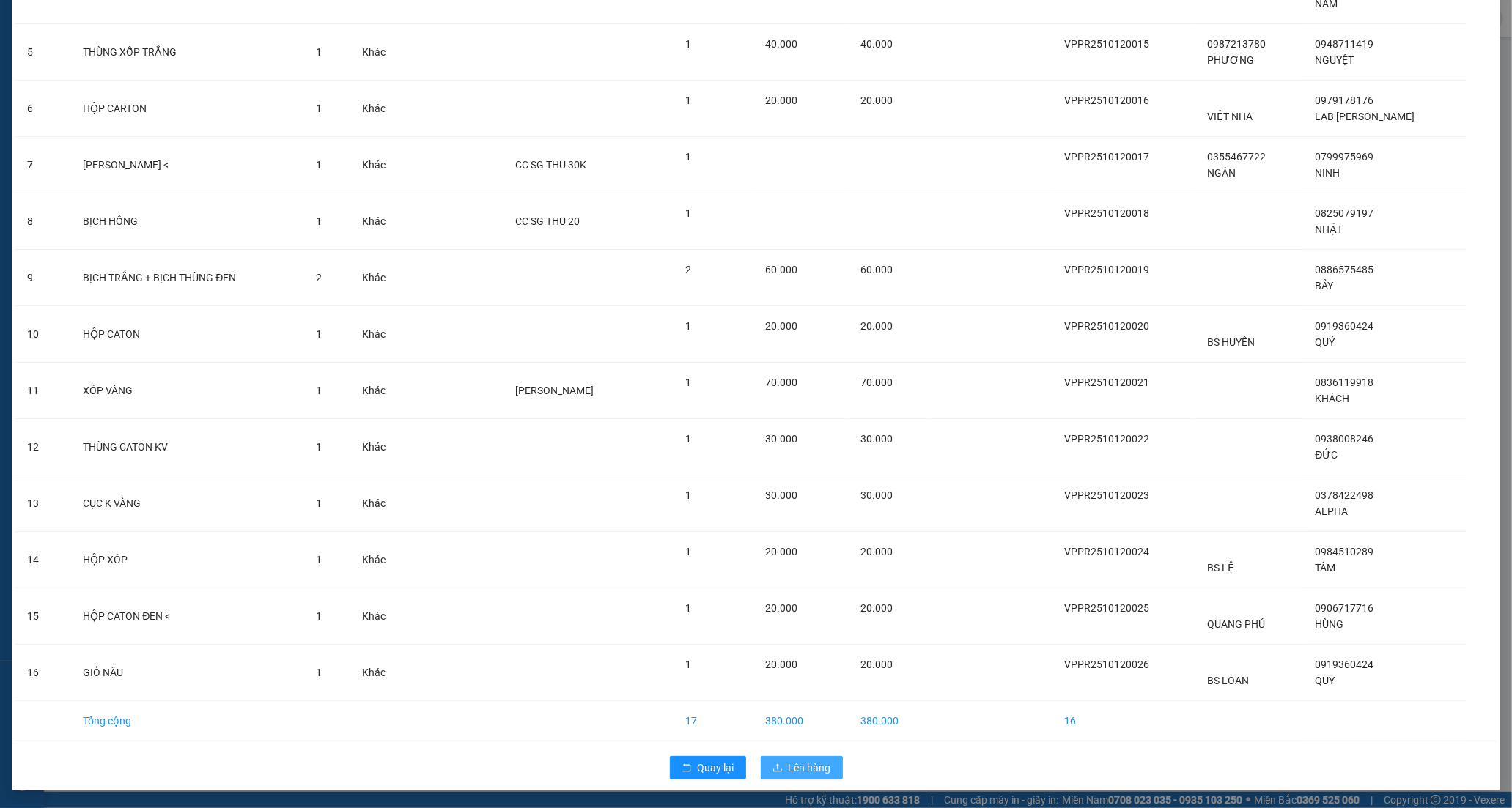
click at [817, 771] on span "Lên hàng" at bounding box center [810, 768] width 43 height 16
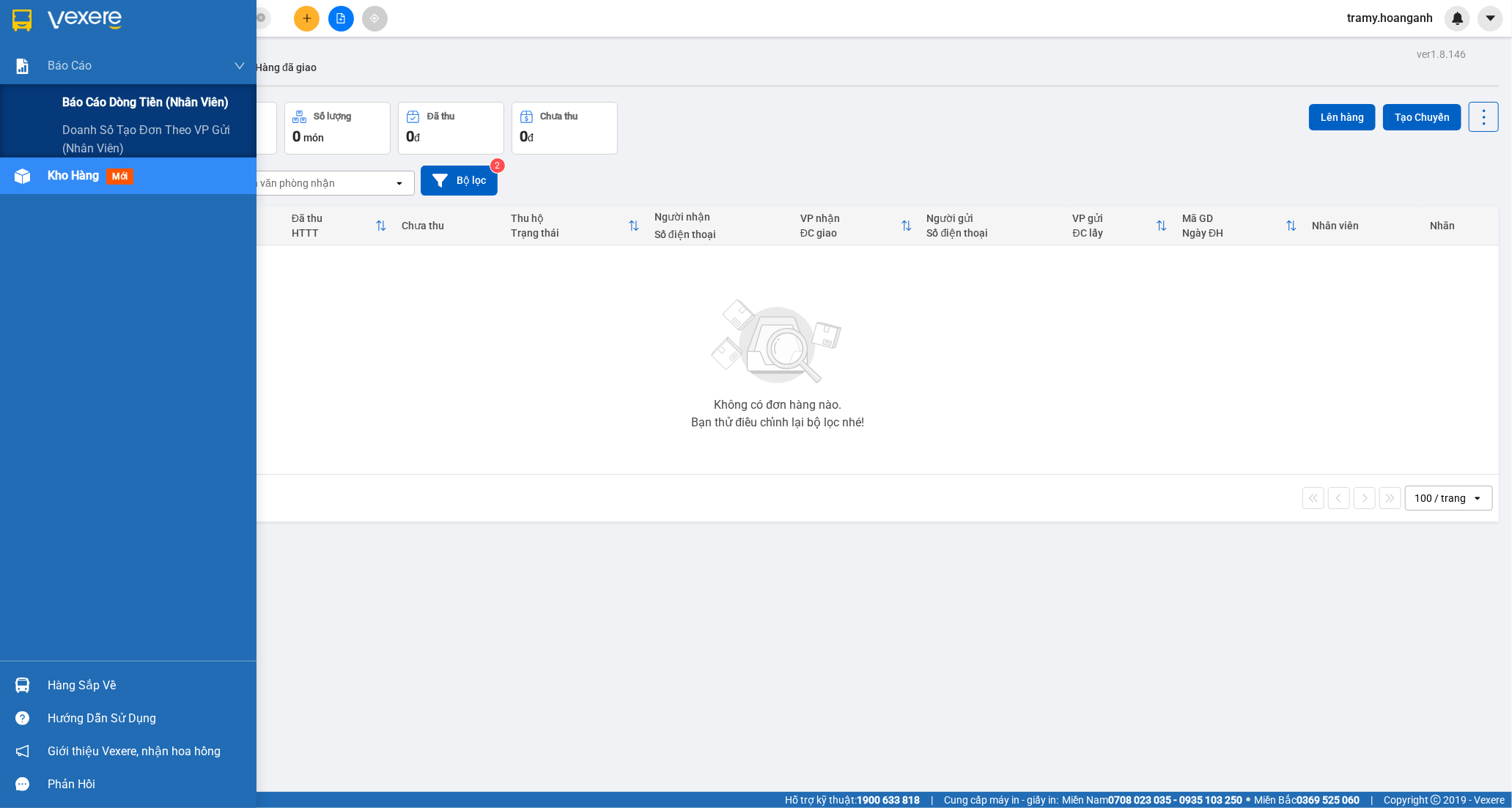
click at [101, 105] on span "Báo cáo dòng tiền (nhân viên)" at bounding box center [145, 102] width 166 height 18
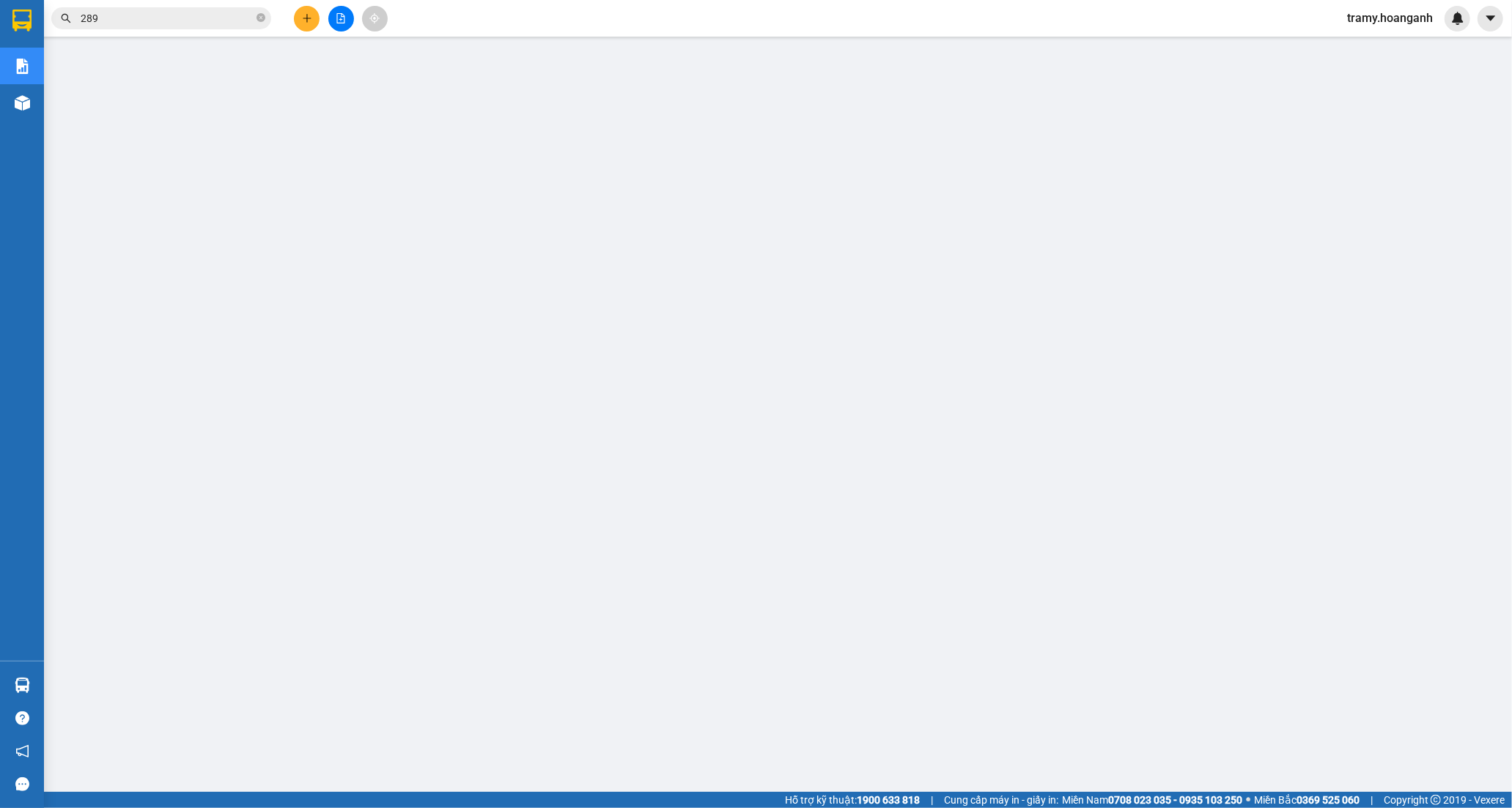
click at [335, 16] on button at bounding box center [341, 19] width 25 height 25
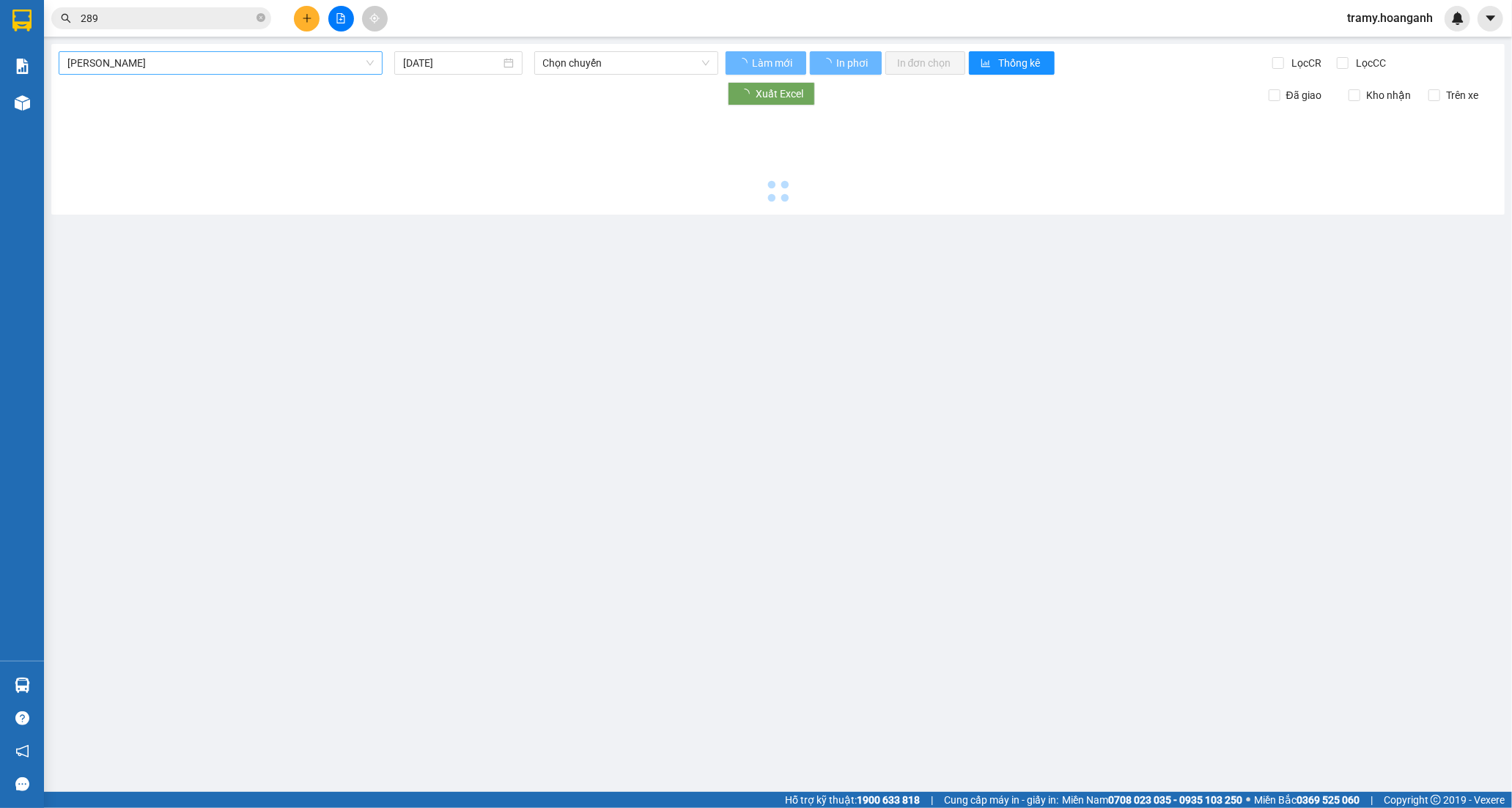
click at [147, 59] on span "[PERSON_NAME]" at bounding box center [220, 63] width 306 height 22
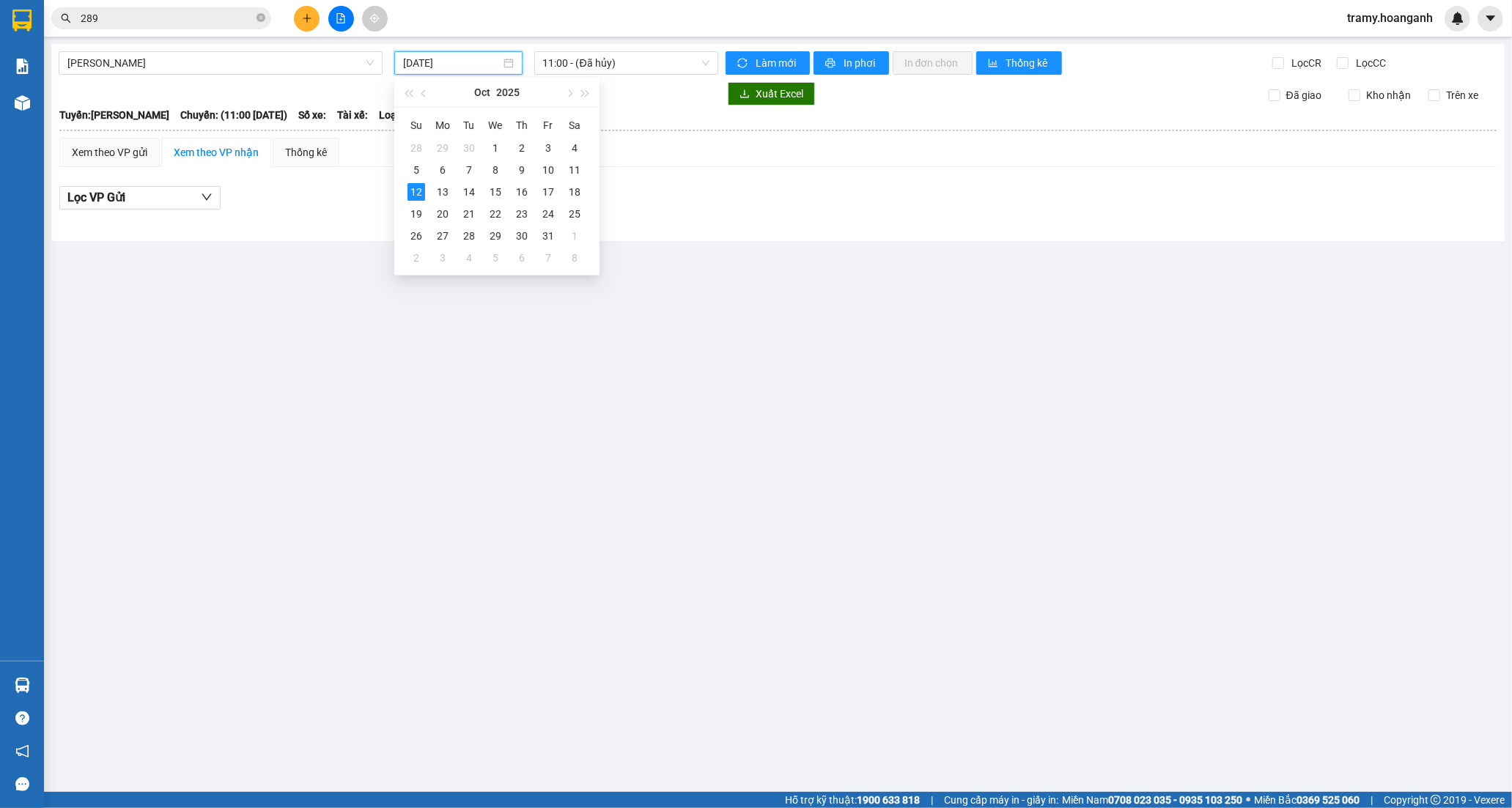
drag, startPoint x: 430, startPoint y: 55, endPoint x: 442, endPoint y: 55, distance: 12.0
click at [431, 55] on input "[DATE]" at bounding box center [452, 63] width 97 height 16
drag, startPoint x: 598, startPoint y: 56, endPoint x: 598, endPoint y: 70, distance: 14.0
click at [598, 61] on span "11:00 - (Đã hủy)" at bounding box center [627, 63] width 166 height 22
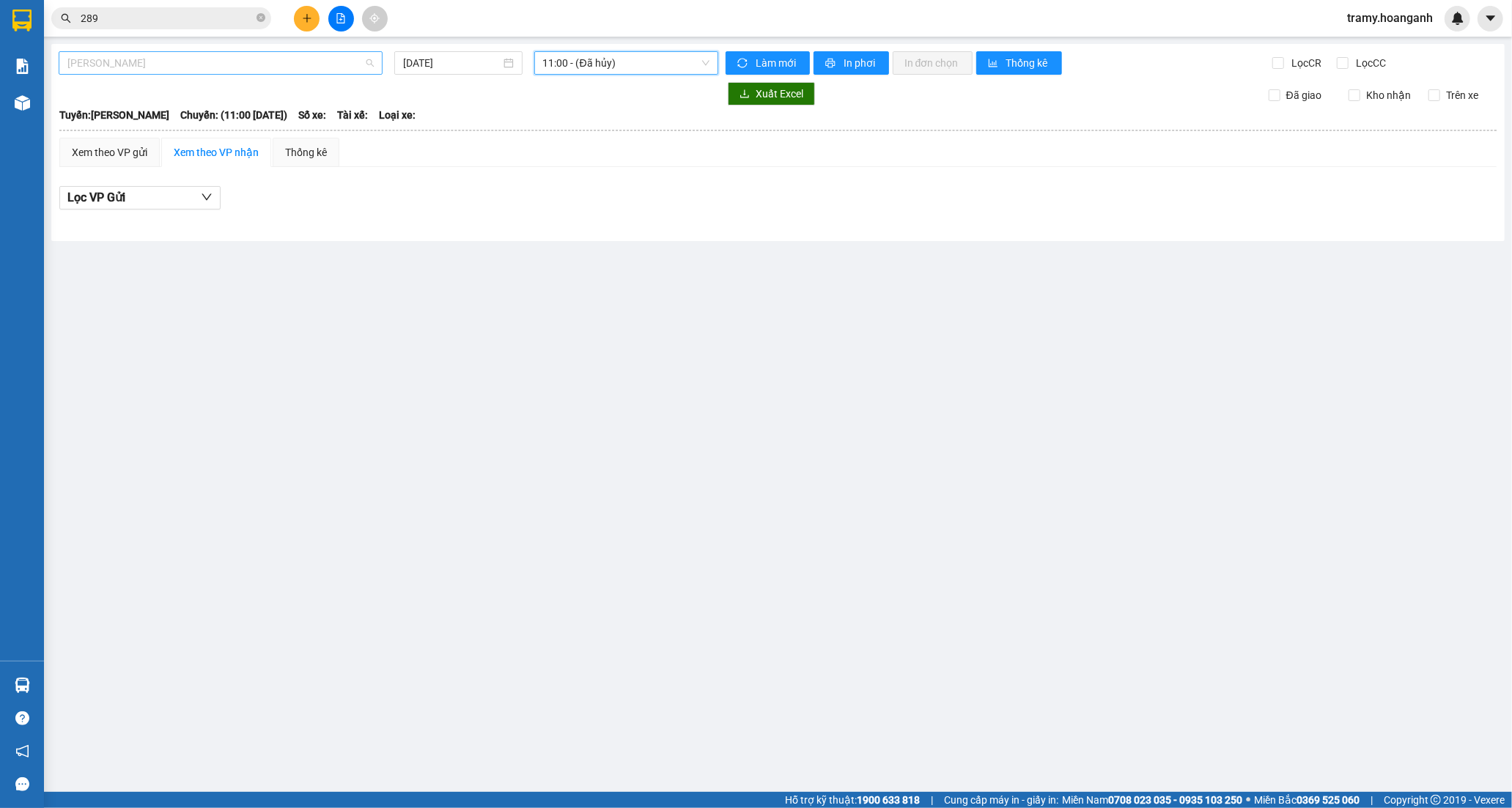
click at [132, 70] on span "[PERSON_NAME]" at bounding box center [220, 63] width 306 height 22
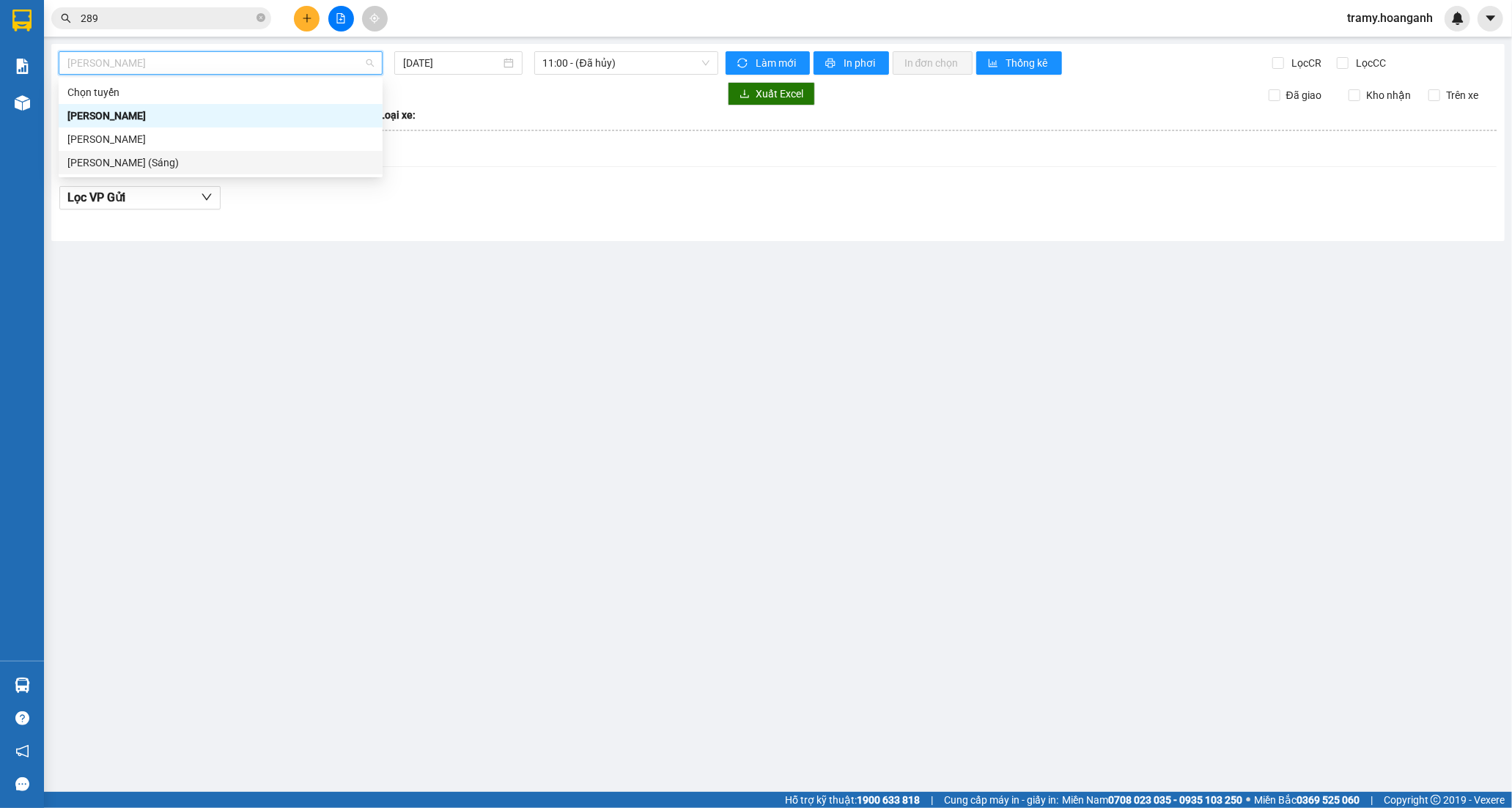
click at [245, 172] on div "[PERSON_NAME] (Sáng)" at bounding box center [220, 162] width 324 height 23
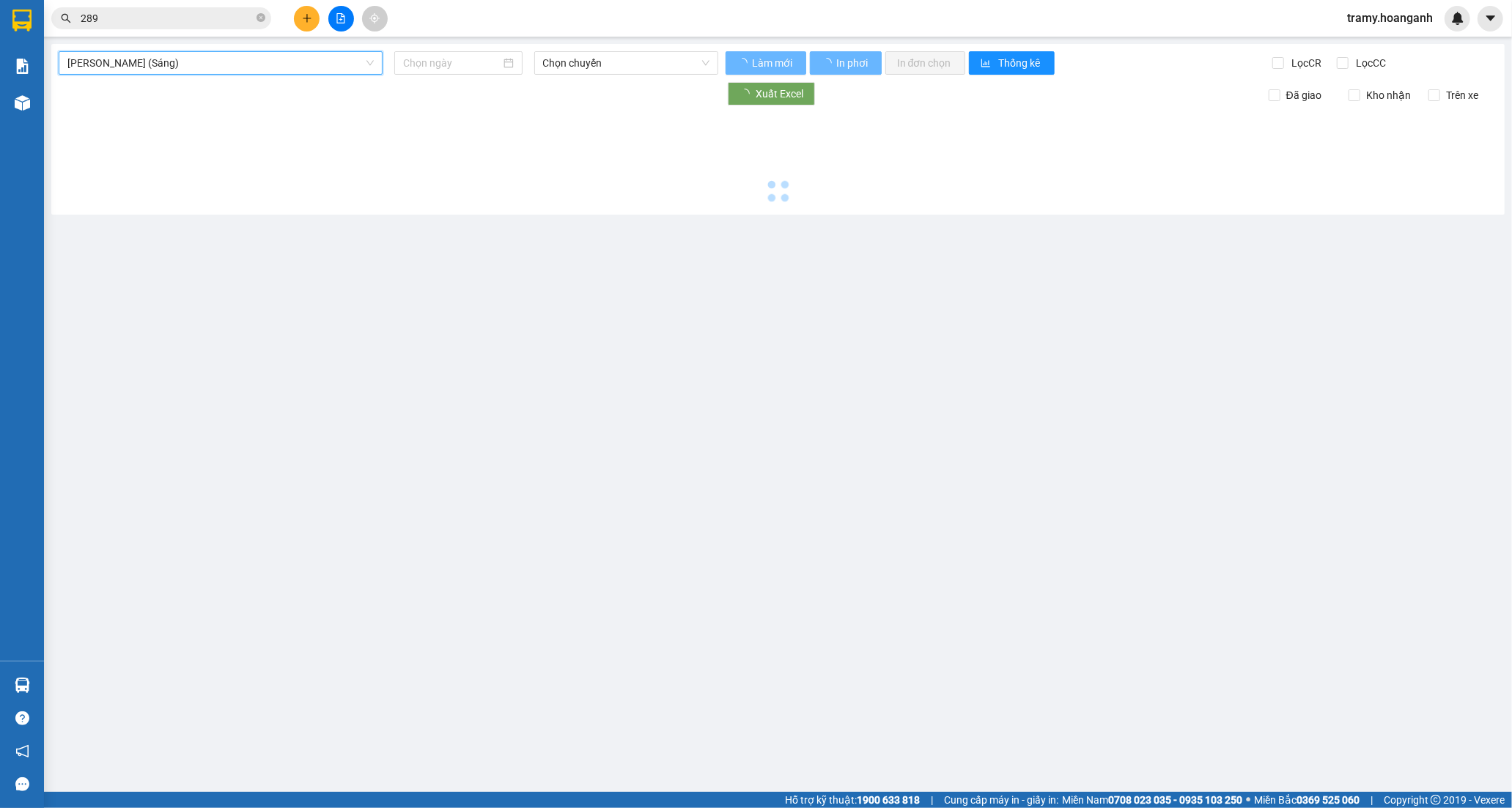
type input "[DATE]"
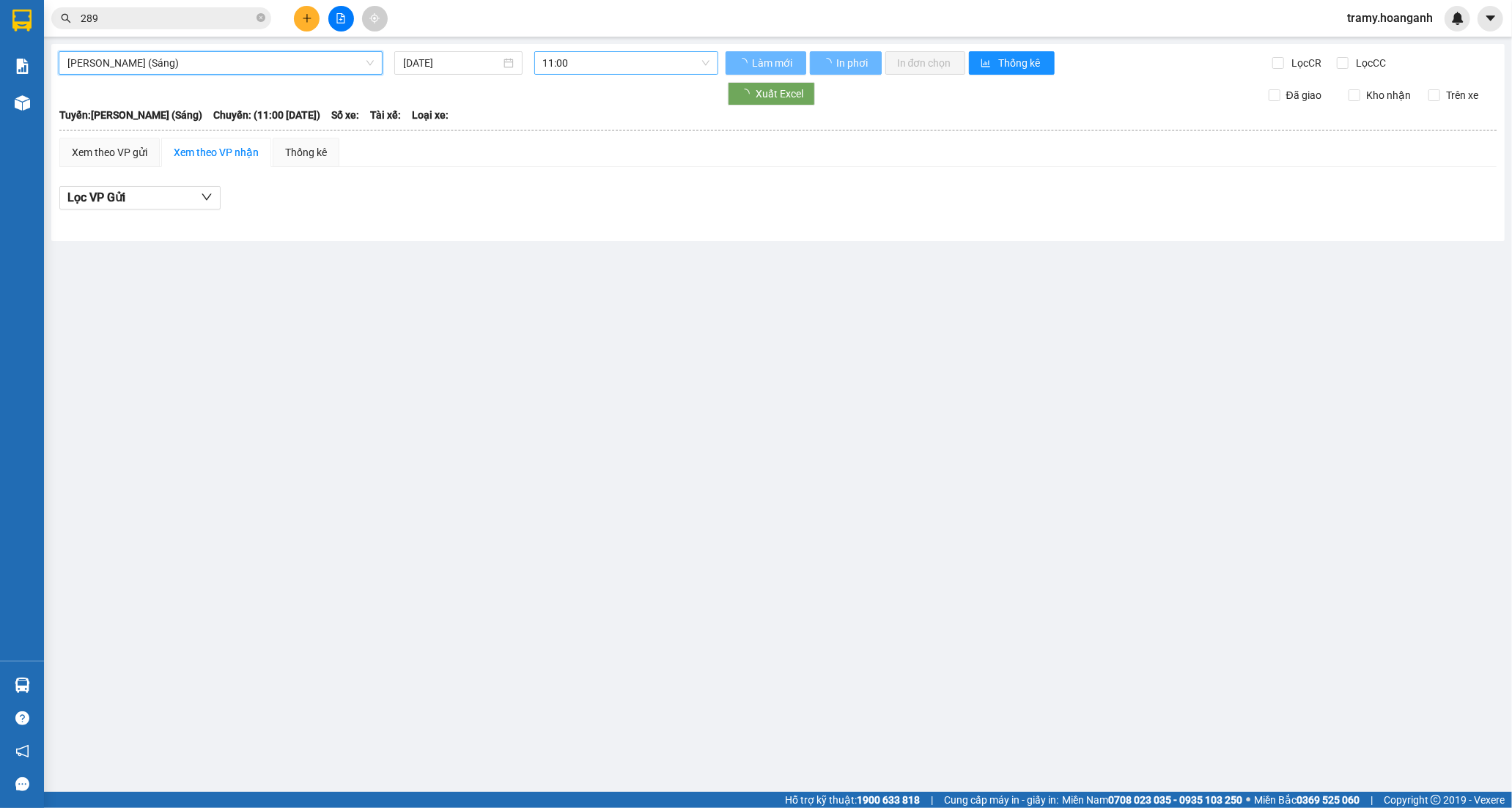
click at [557, 61] on span "11:00" at bounding box center [627, 63] width 166 height 22
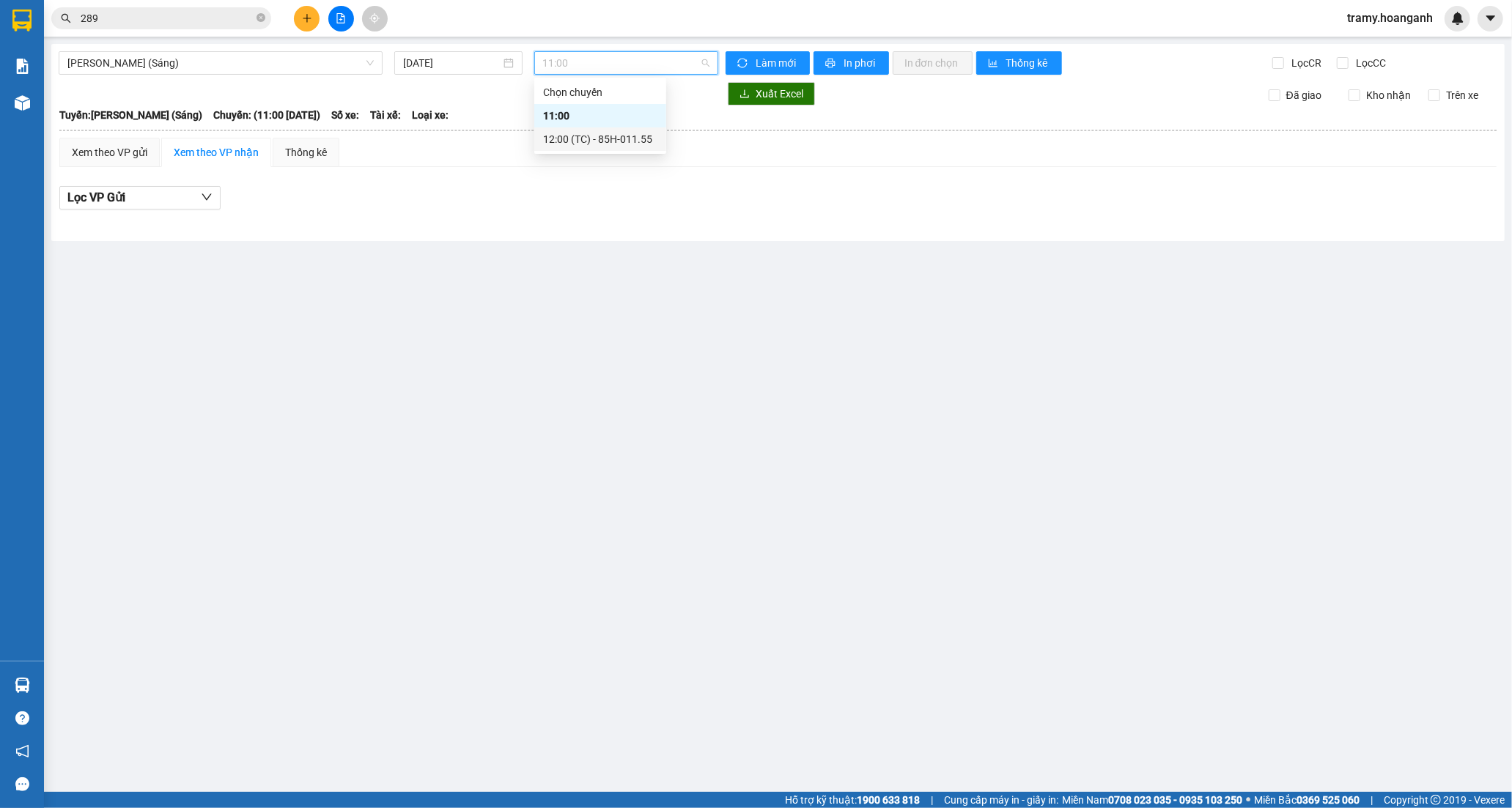
click at [578, 144] on div "12:00 (TC) - 85H-011.55" at bounding box center [600, 139] width 115 height 16
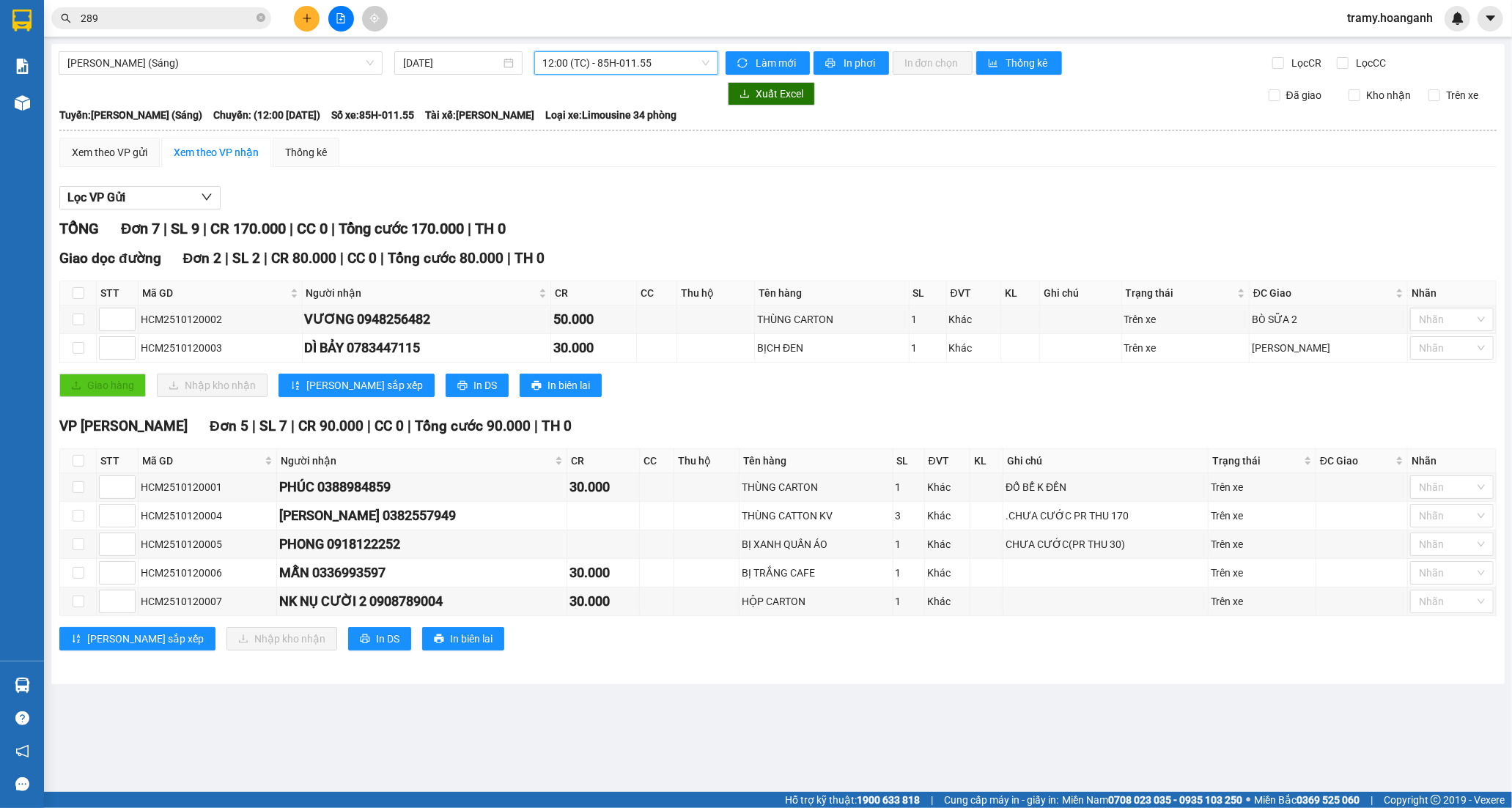
click at [1382, 20] on span "tramy.hoanganh" at bounding box center [1390, 18] width 109 height 18
click at [1349, 42] on icon "login" at bounding box center [1348, 46] width 9 height 9
